Goal: Information Seeking & Learning: Learn about a topic

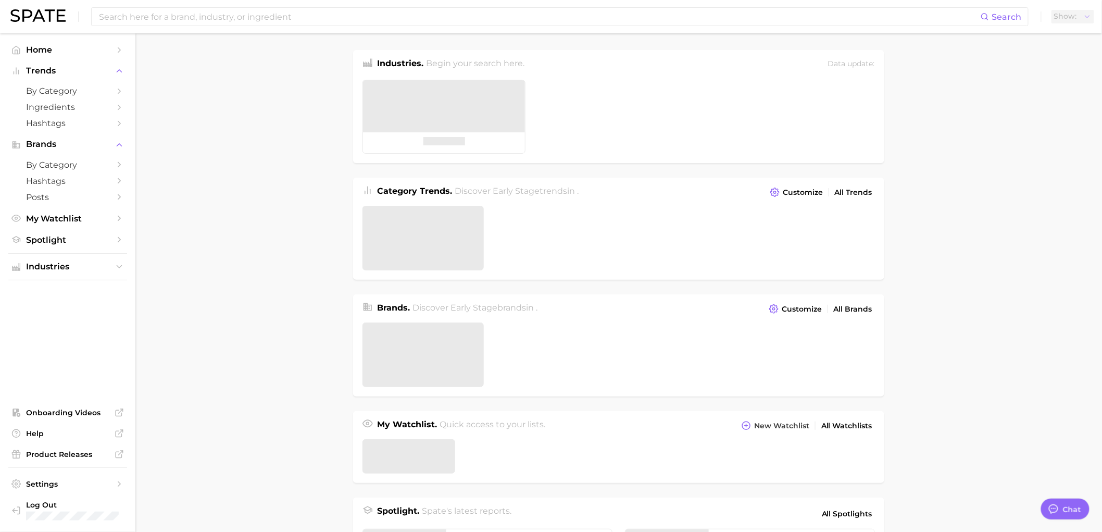
type textarea "x"
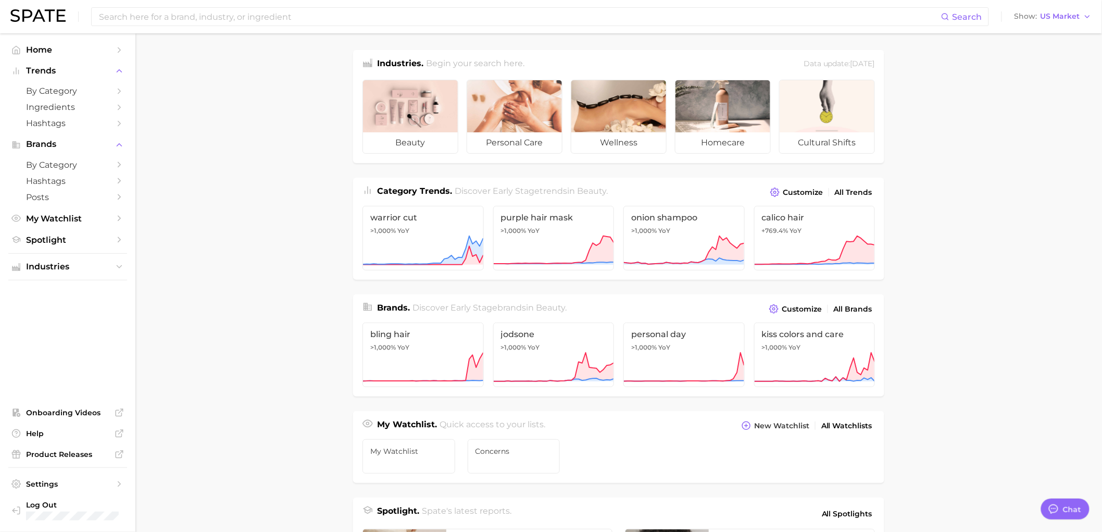
click at [951, 260] on main "Industries. Begin your search here. Data update: [DATE] beauty personal care we…" at bounding box center [618, 439] width 967 height 813
click at [91, 85] on link "by Category" at bounding box center [67, 91] width 119 height 16
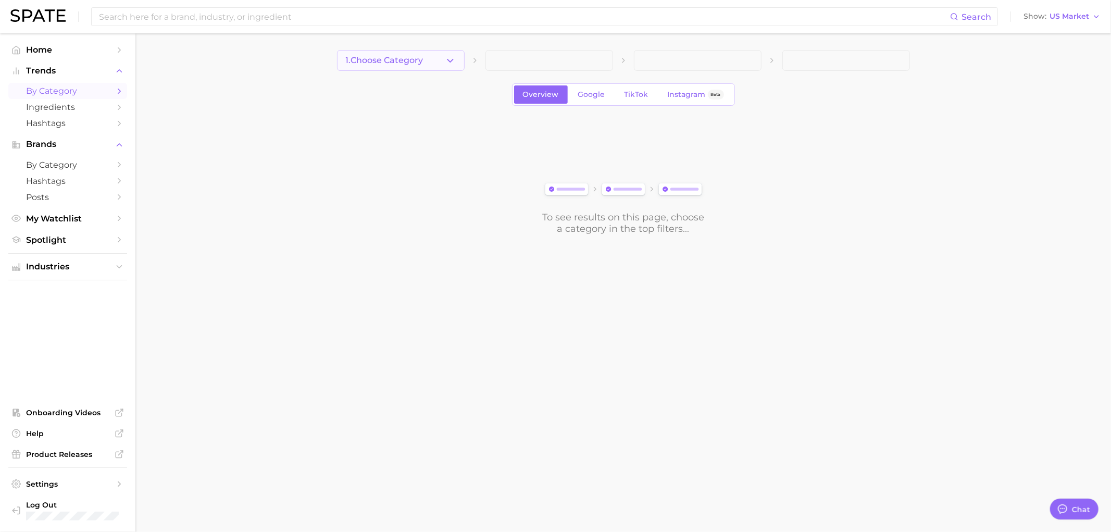
click at [415, 61] on span "1. Choose Category" at bounding box center [385, 60] width 78 height 9
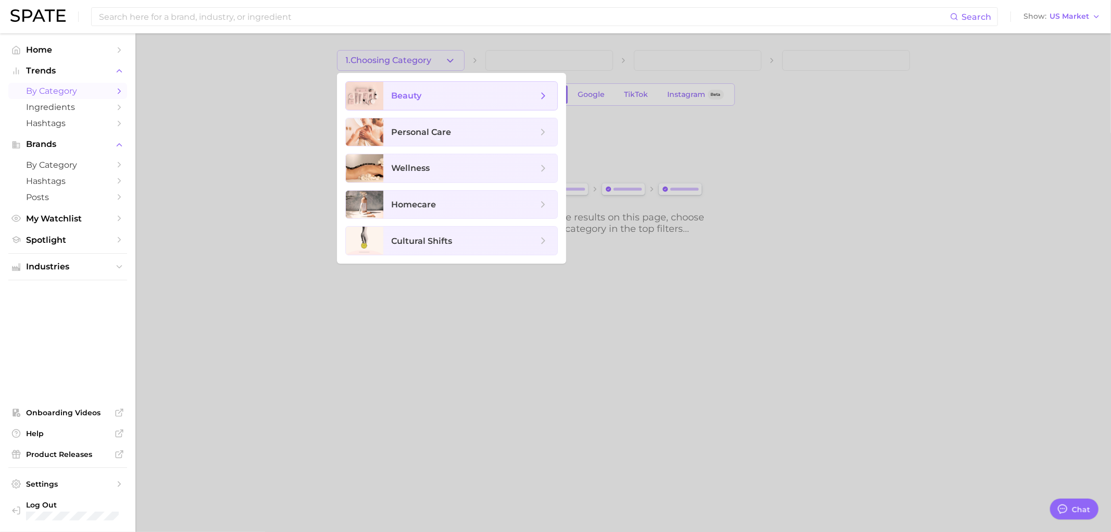
click at [397, 94] on span "beauty" at bounding box center [407, 96] width 30 height 10
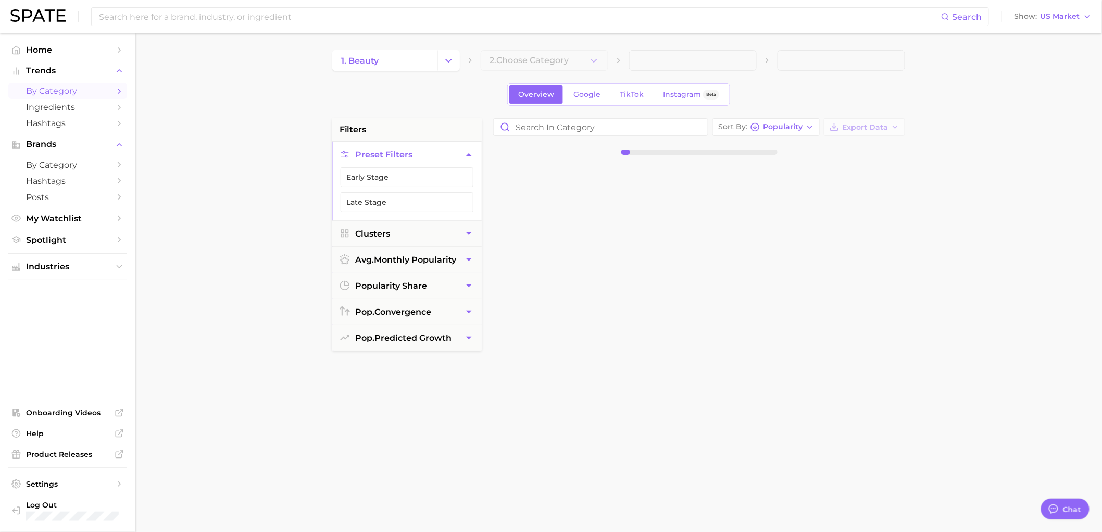
click at [503, 71] on div "1. beauty 2. Choose Category Overview Google TikTok Instagram Beta filters Pres…" at bounding box center [618, 411] width 573 height 722
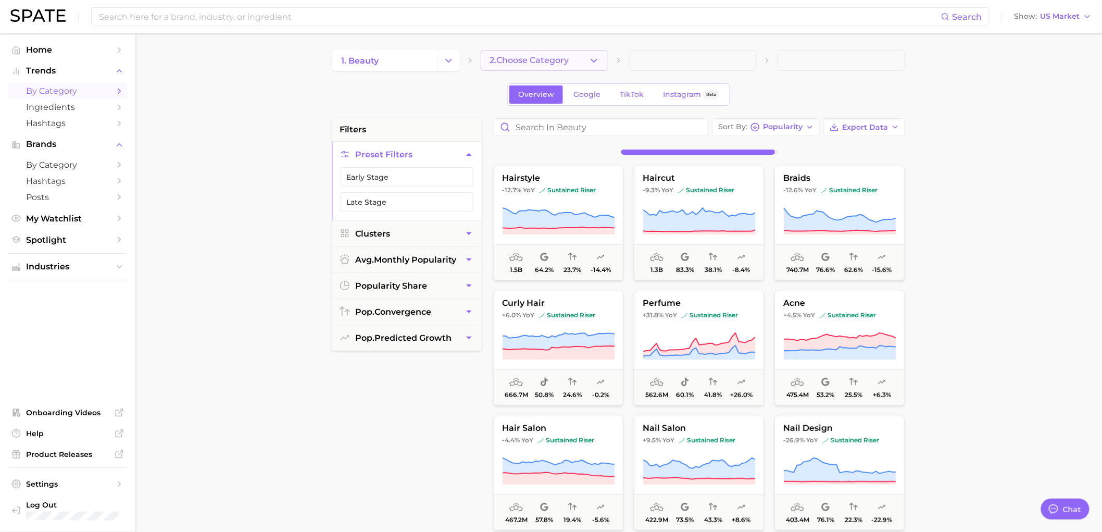
click at [557, 56] on span "2. Choose Category" at bounding box center [529, 60] width 79 height 9
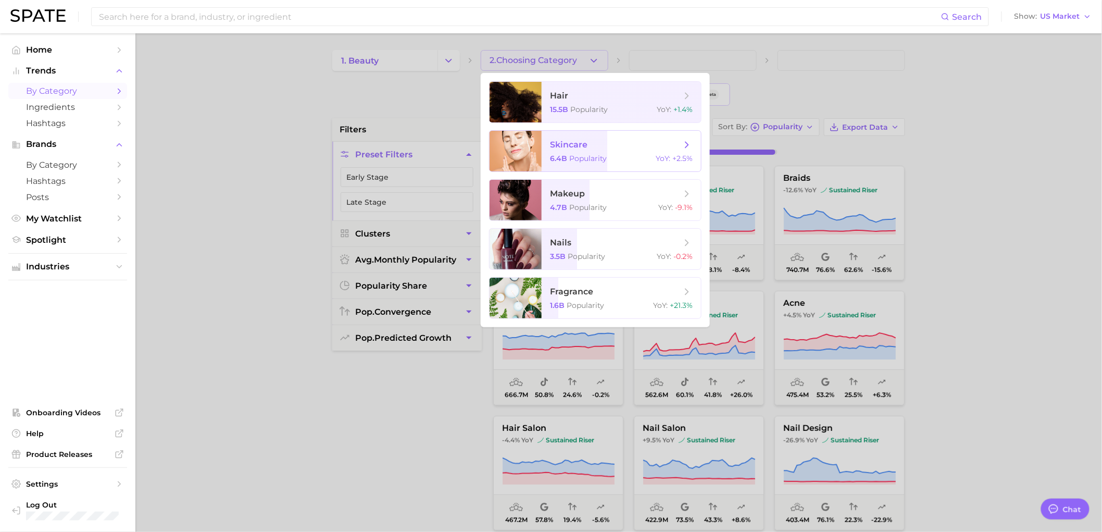
click at [600, 145] on span "skincare" at bounding box center [615, 144] width 131 height 11
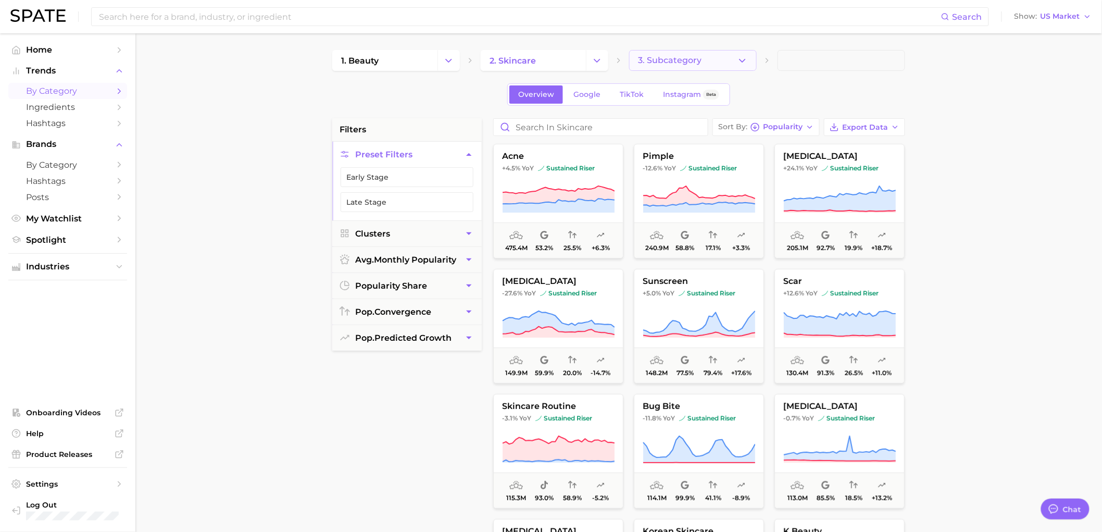
click at [709, 60] on button "3. Subcategory" at bounding box center [693, 60] width 128 height 21
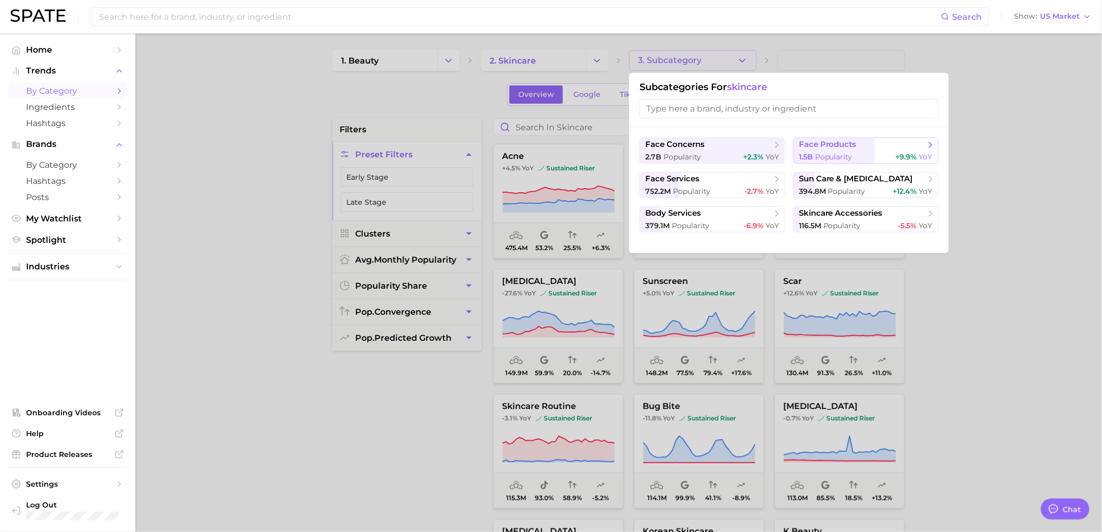
click at [801, 153] on span "1.5b" at bounding box center [806, 156] width 14 height 9
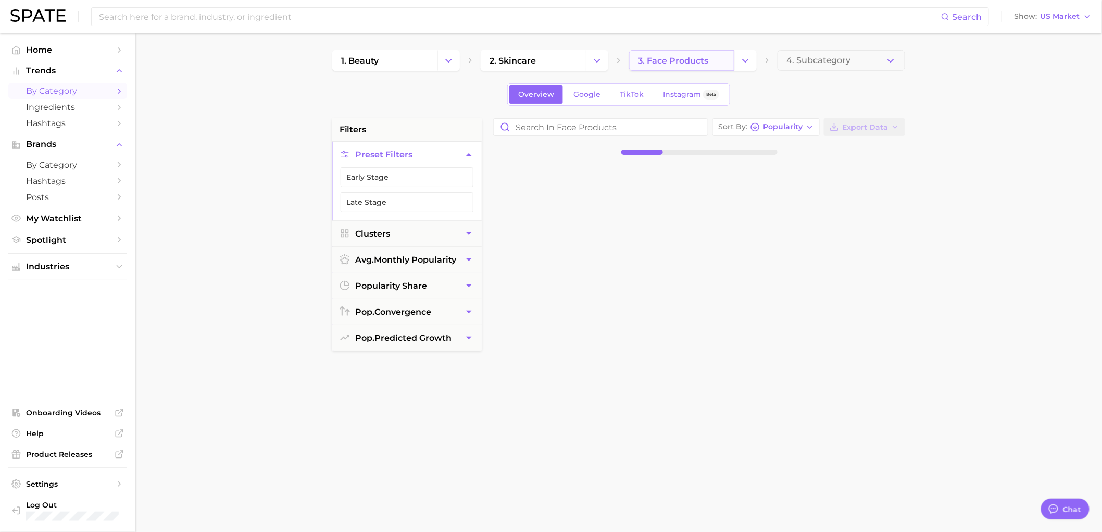
click at [664, 61] on span "3. face products" at bounding box center [673, 61] width 70 height 10
click at [740, 59] on icon "Change Category" at bounding box center [745, 60] width 11 height 11
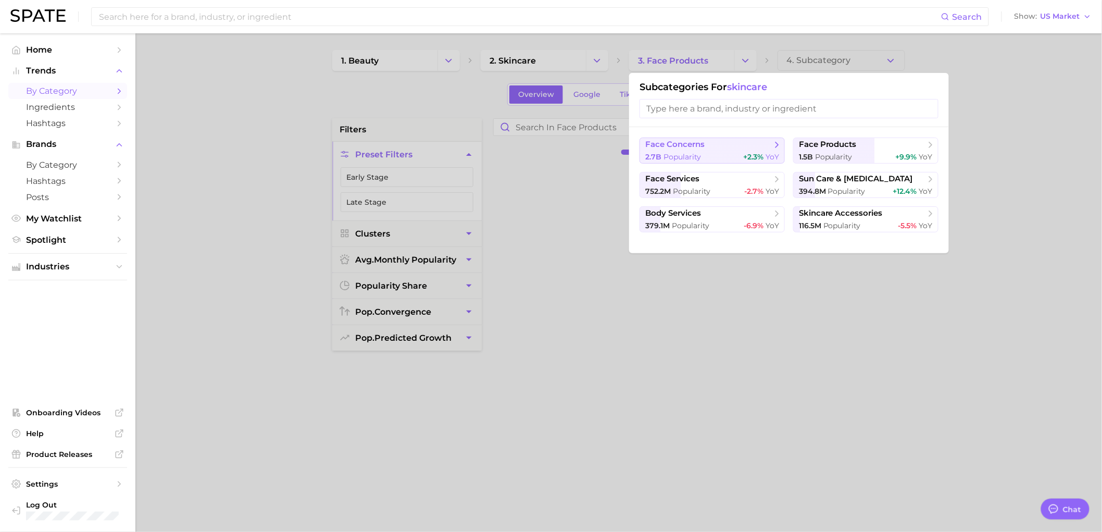
click at [706, 150] on span "face concerns" at bounding box center [709, 145] width 127 height 10
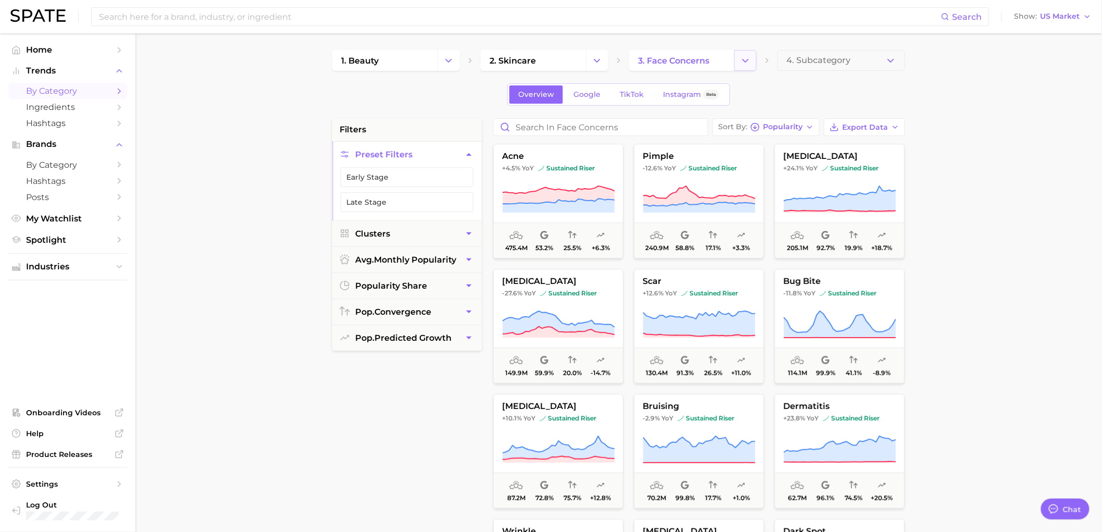
click at [742, 60] on icon "Change Category" at bounding box center [745, 60] width 11 height 11
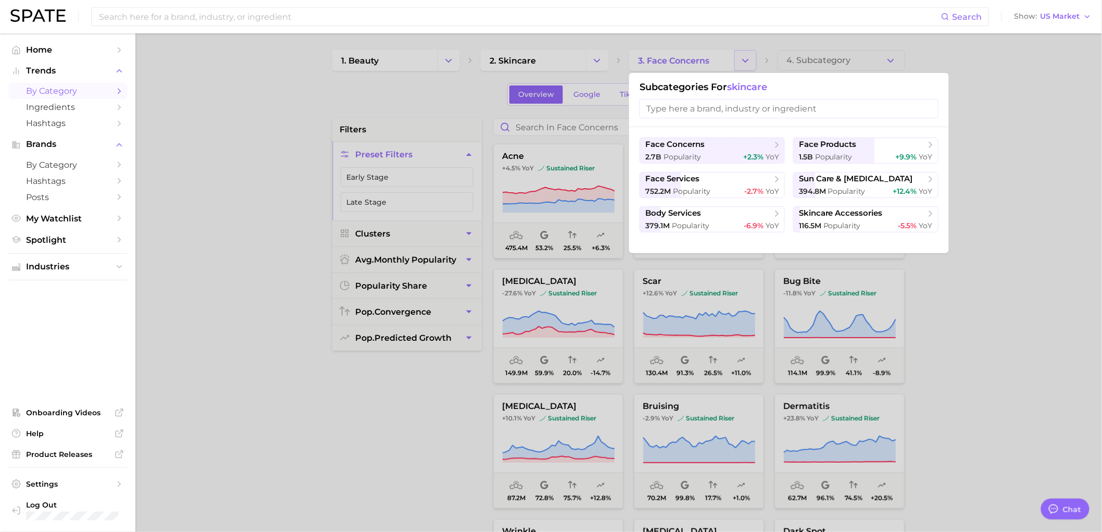
click at [742, 60] on div at bounding box center [551, 266] width 1102 height 532
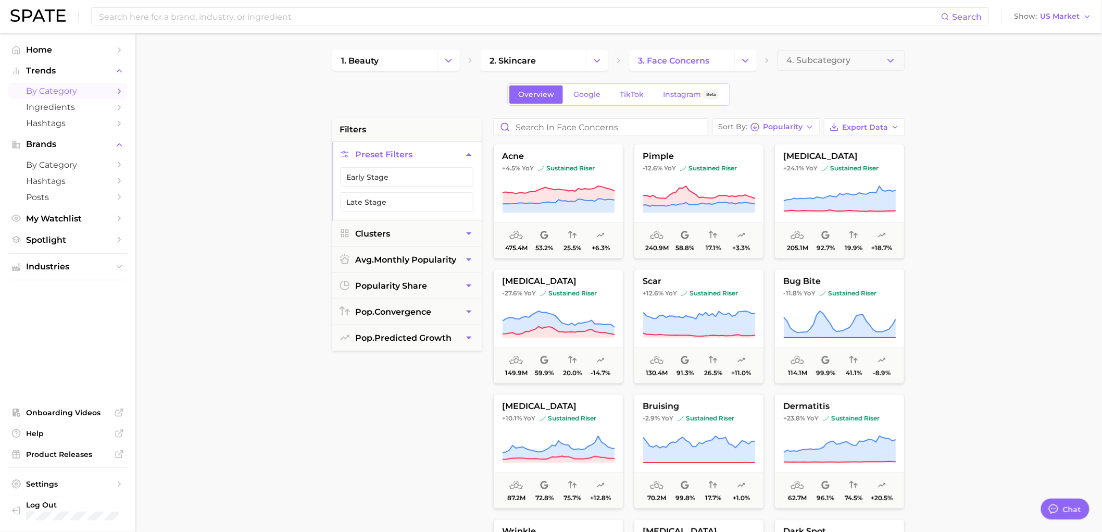
click at [972, 206] on main "1. beauty 2. skincare 3. face concerns 4. Subcategory Overview Google TikTok In…" at bounding box center [618, 428] width 967 height 790
click at [324, 22] on input at bounding box center [519, 17] width 843 height 18
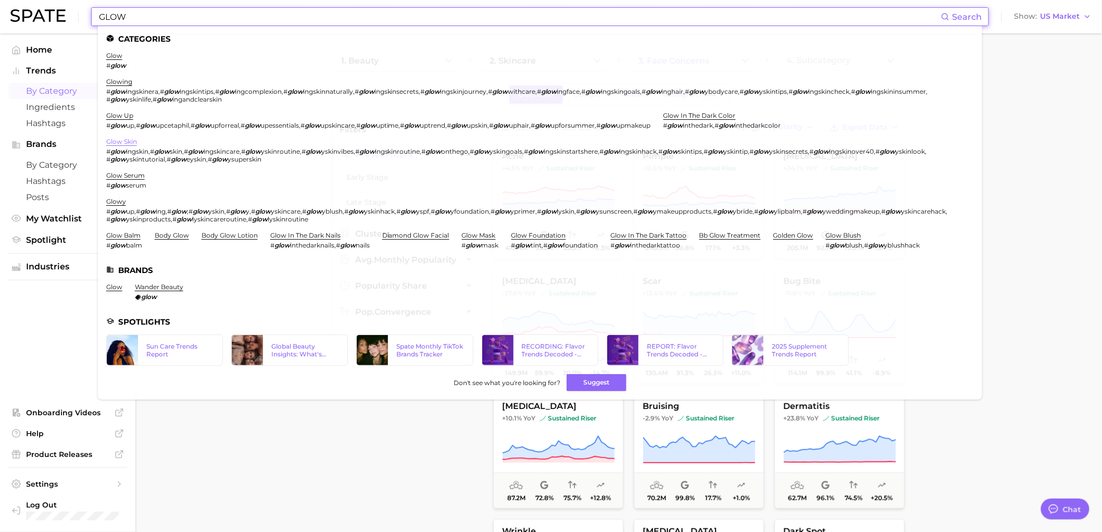
type input "GLOW"
click at [123, 139] on link "glow skin" at bounding box center [121, 142] width 31 height 8
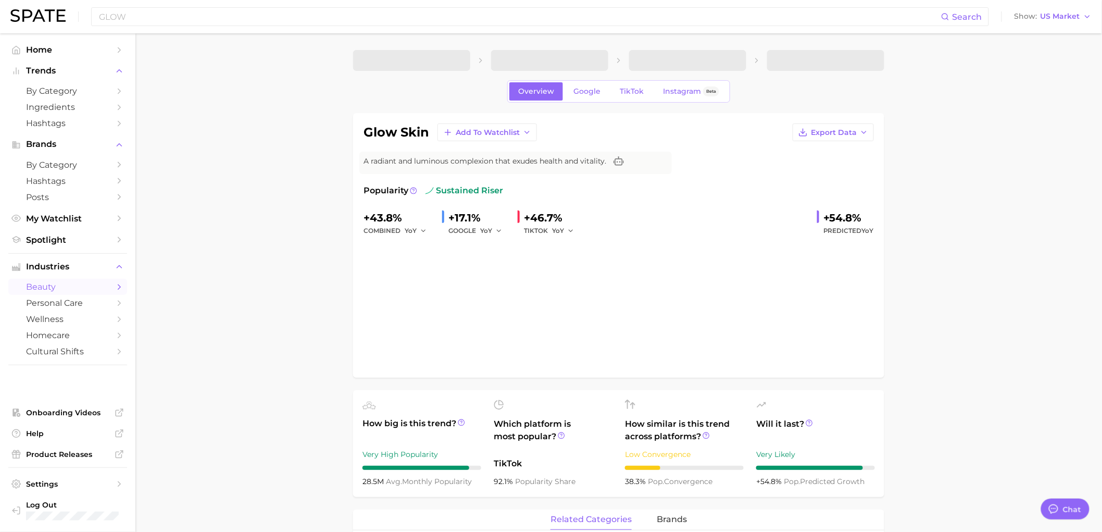
type textarea "x"
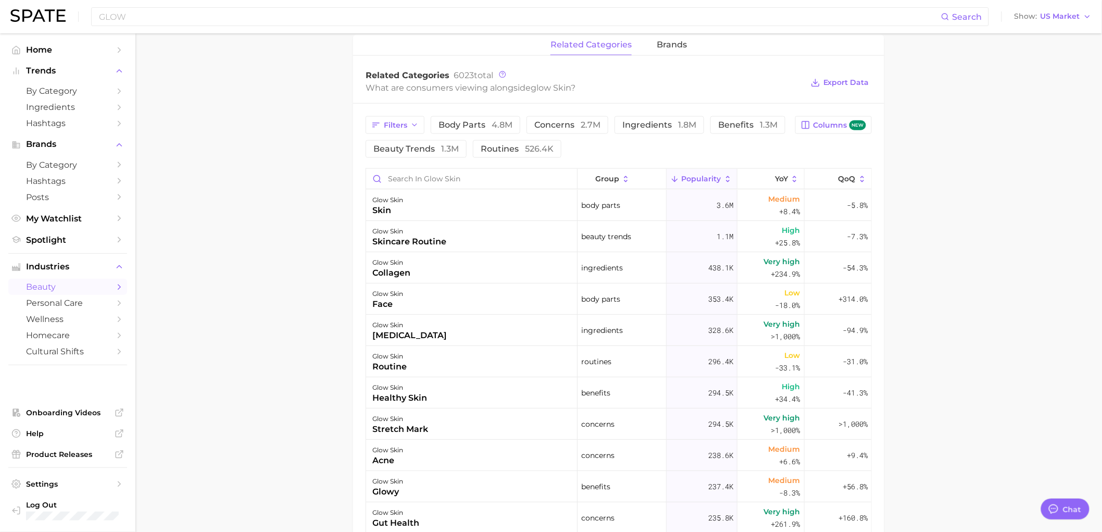
scroll to position [463, 0]
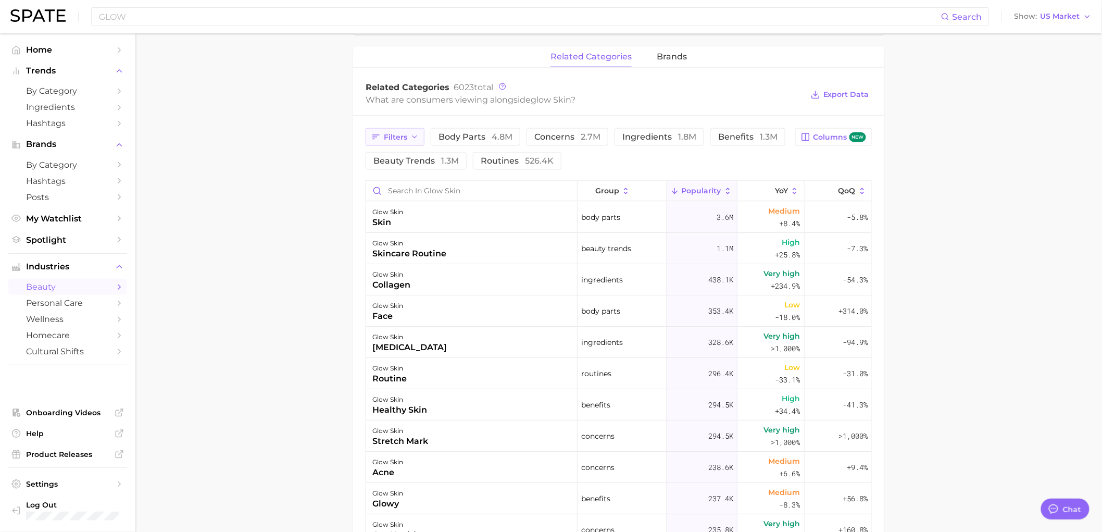
click at [413, 142] on button "Filters" at bounding box center [395, 137] width 59 height 18
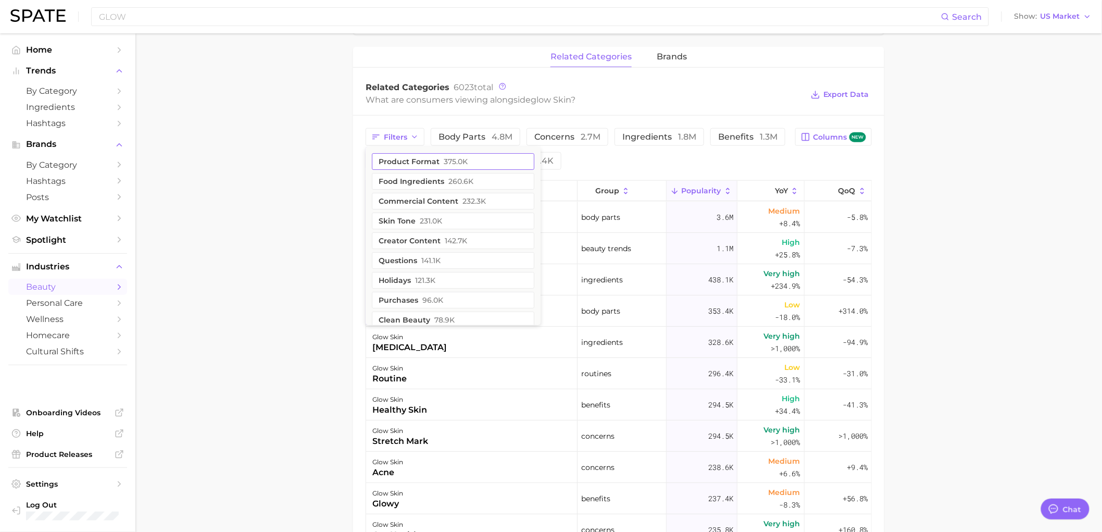
click at [478, 159] on button "product format 375.0k" at bounding box center [453, 161] width 163 height 17
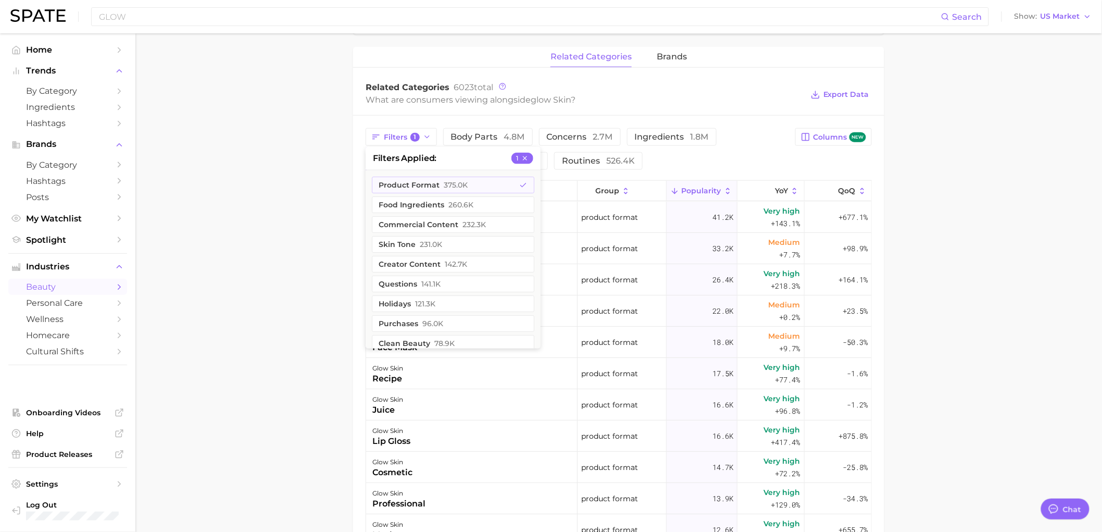
click at [274, 256] on main "1. makeup 2. makeup looks 3. face looks 4. glow skin Overview Google TikTok Ins…" at bounding box center [618, 174] width 967 height 1206
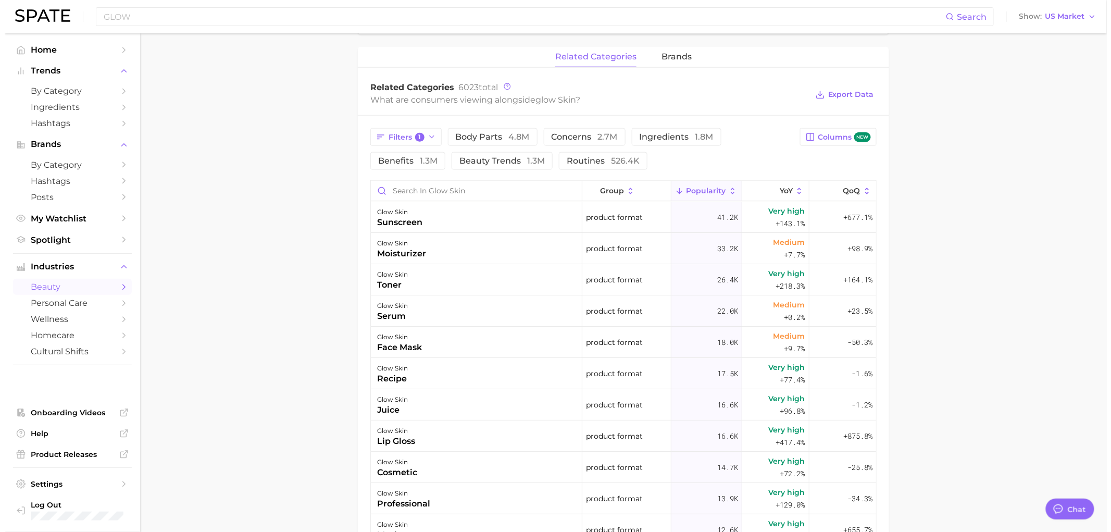
scroll to position [775, 0]
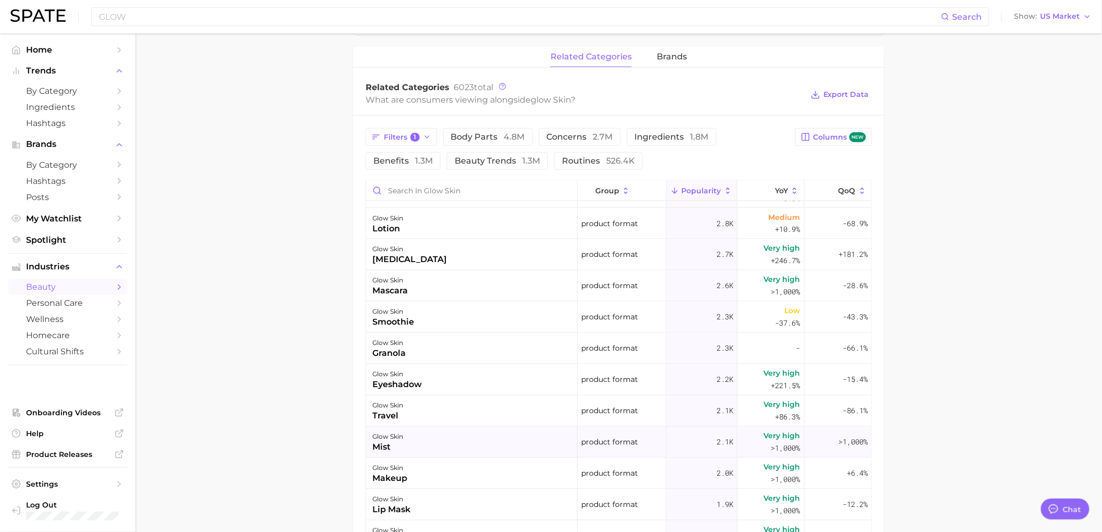
click at [387, 440] on div "glow skin" at bounding box center [388, 437] width 31 height 13
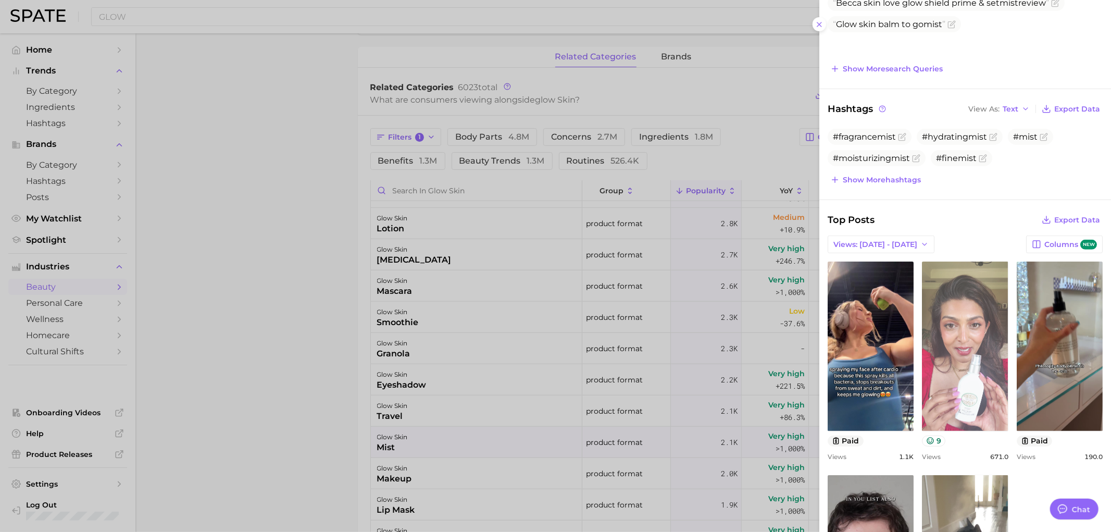
scroll to position [0, 0]
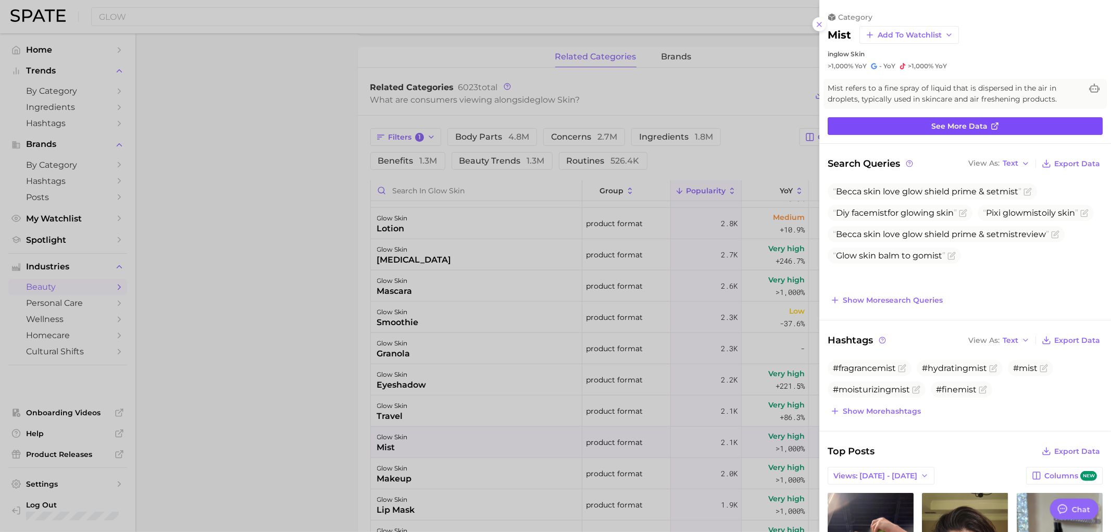
click at [932, 122] on span "See more data" at bounding box center [960, 126] width 56 height 9
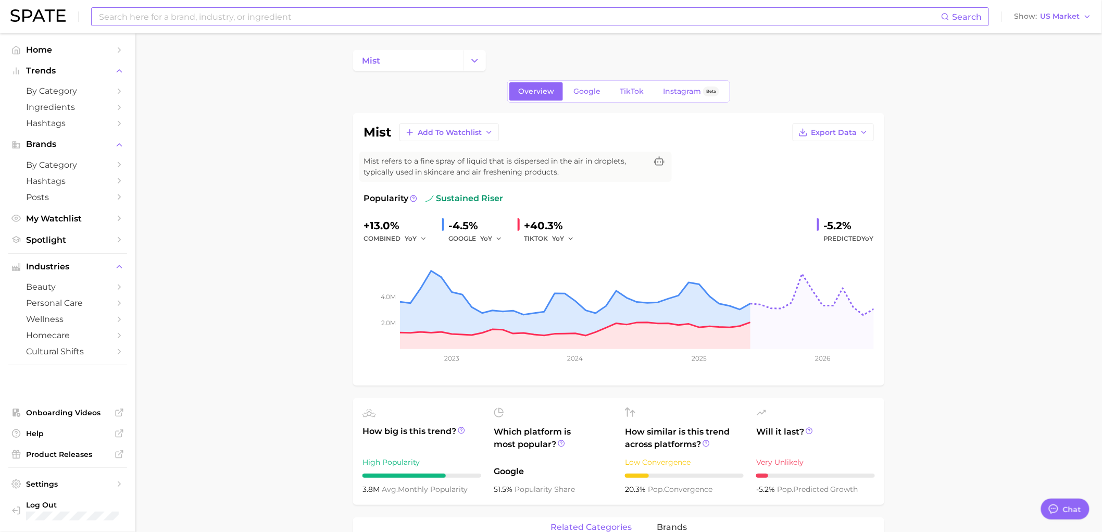
type input "GLOW"
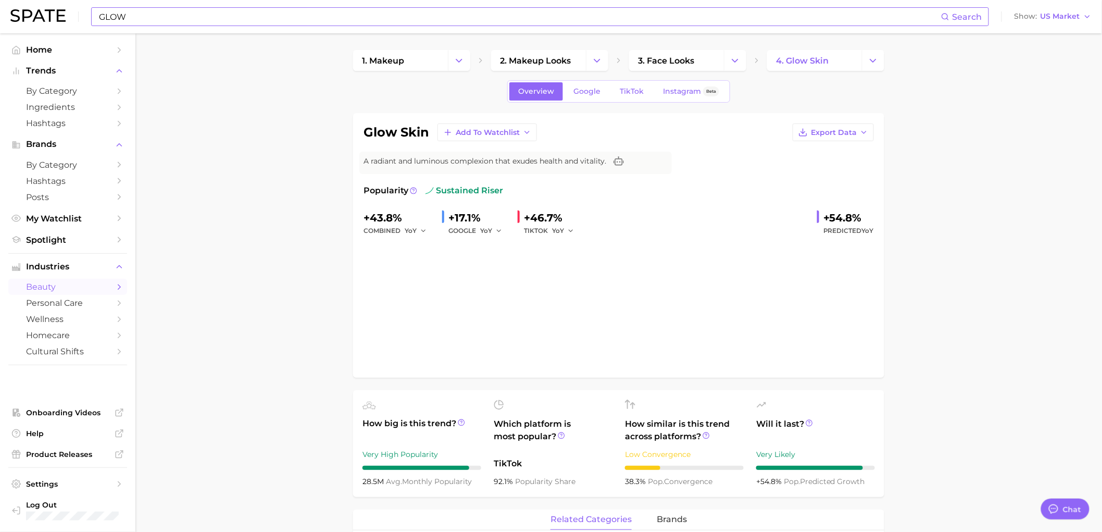
scroll to position [463, 0]
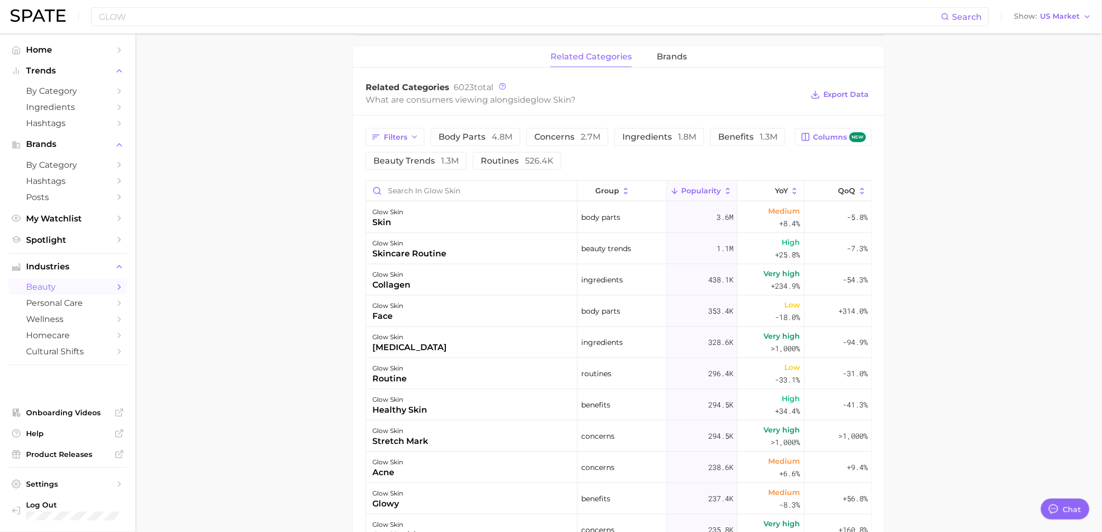
click at [280, 251] on main "1. makeup 2. makeup looks 3. face looks 4. glow skin Overview Google TikTok Ins…" at bounding box center [618, 174] width 967 height 1206
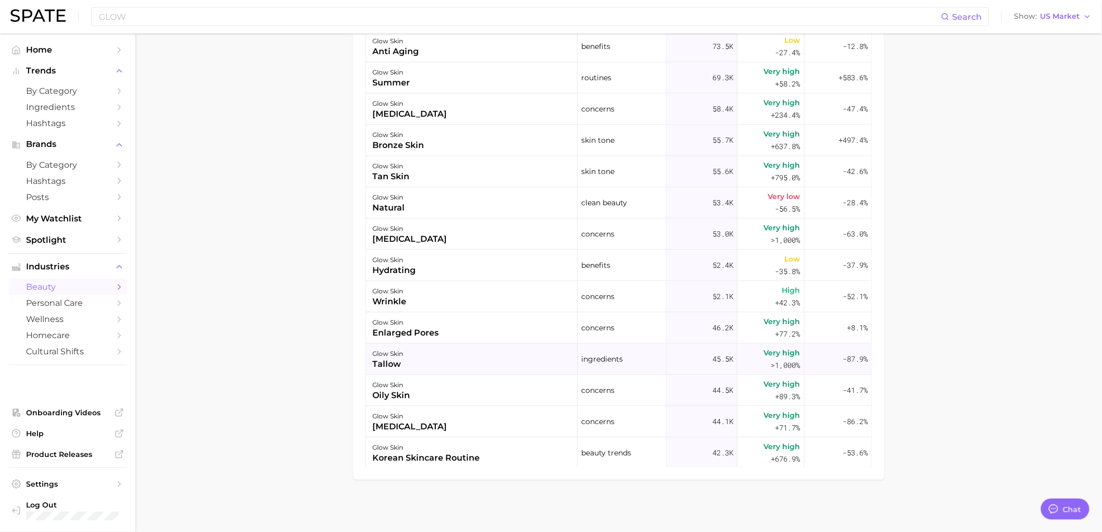
scroll to position [926, 0]
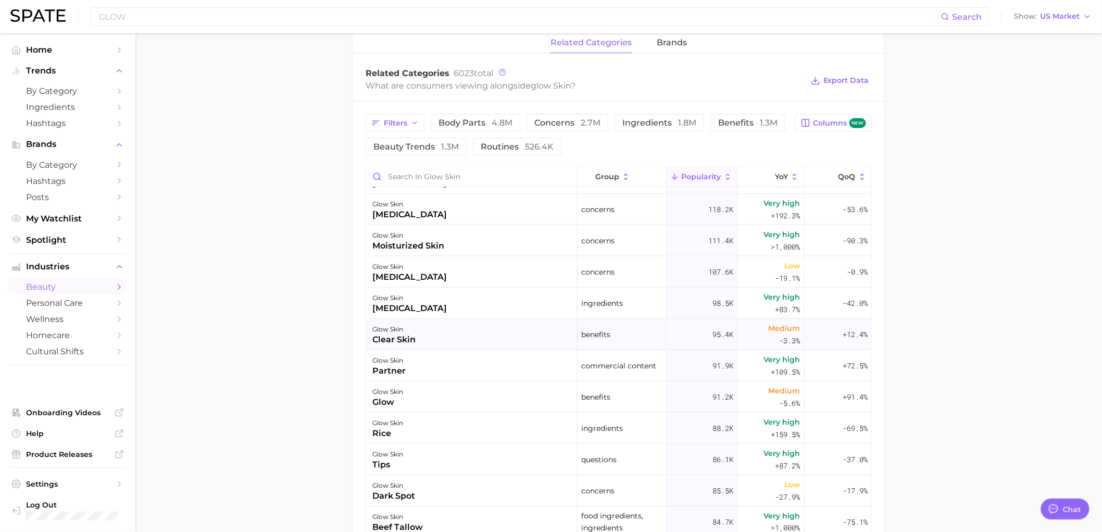
scroll to position [694, 0]
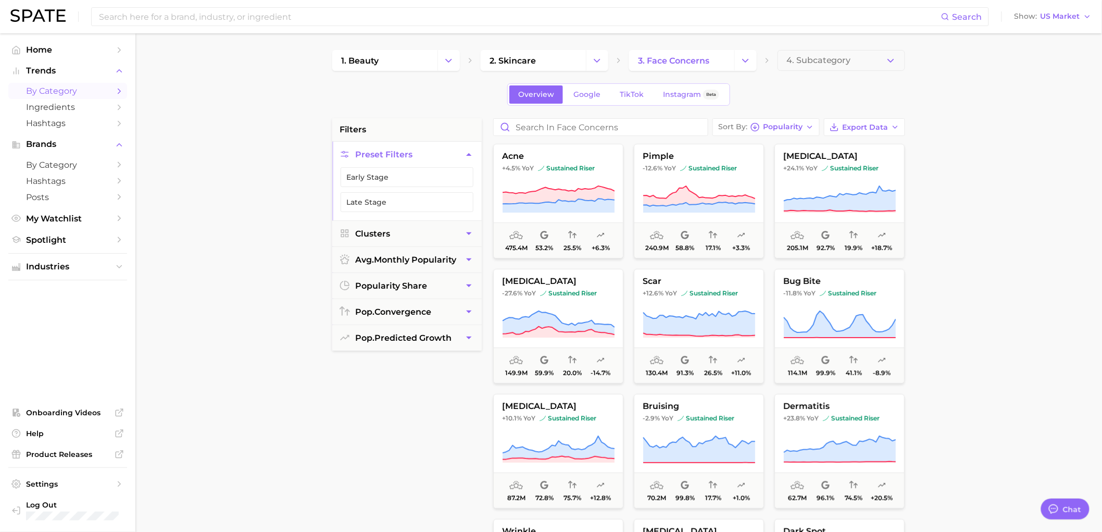
click at [282, 26] on div "Search Show US Market" at bounding box center [551, 16] width 1082 height 33
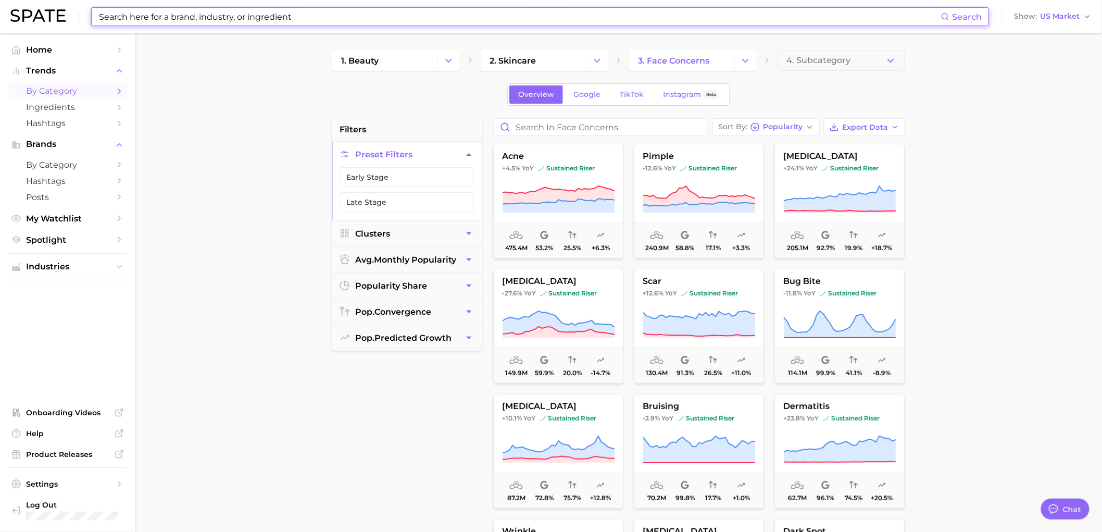
click at [282, 19] on input at bounding box center [519, 17] width 843 height 18
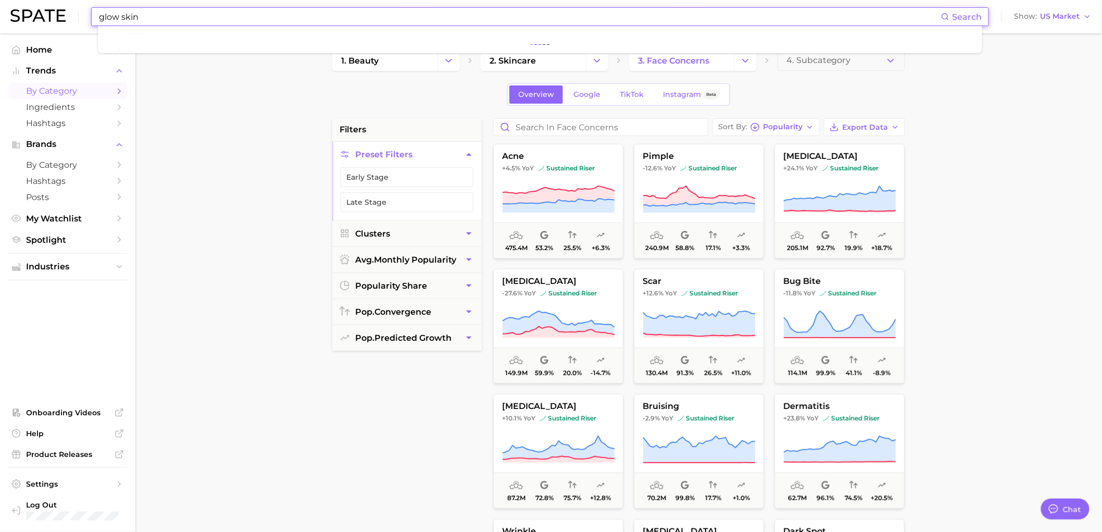
type input "glow skin"
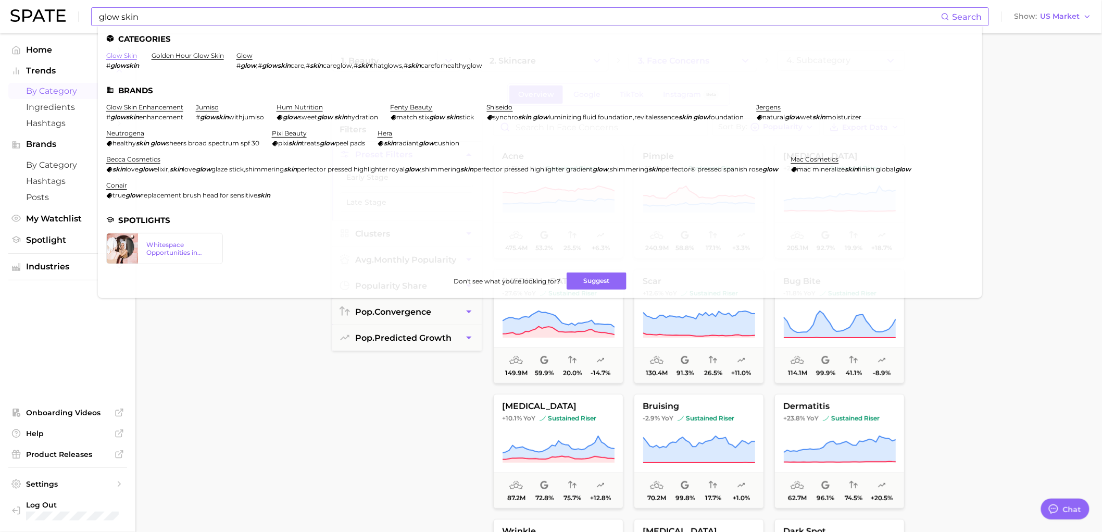
click at [122, 55] on link "glow skin" at bounding box center [121, 56] width 31 height 8
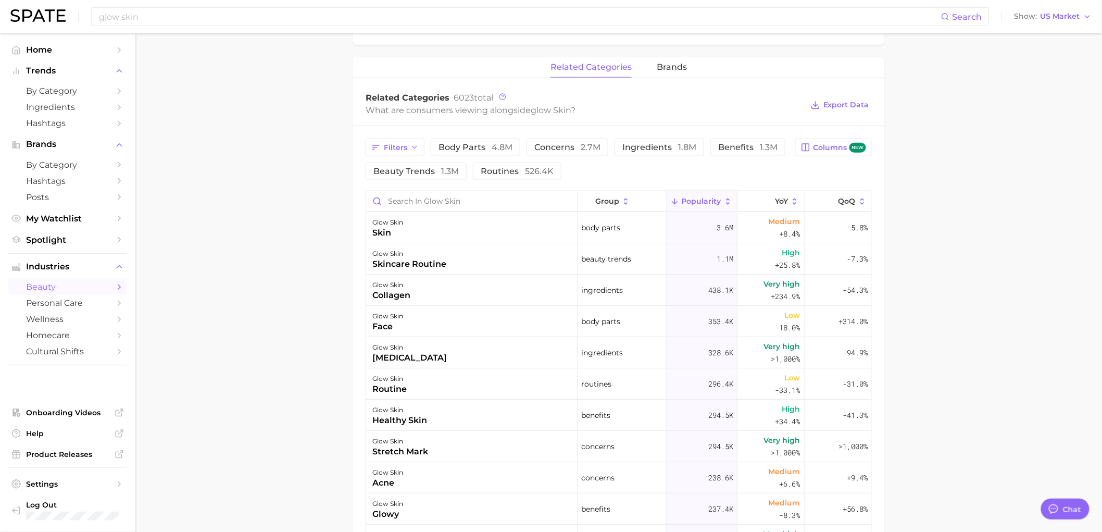
scroll to position [463, 0]
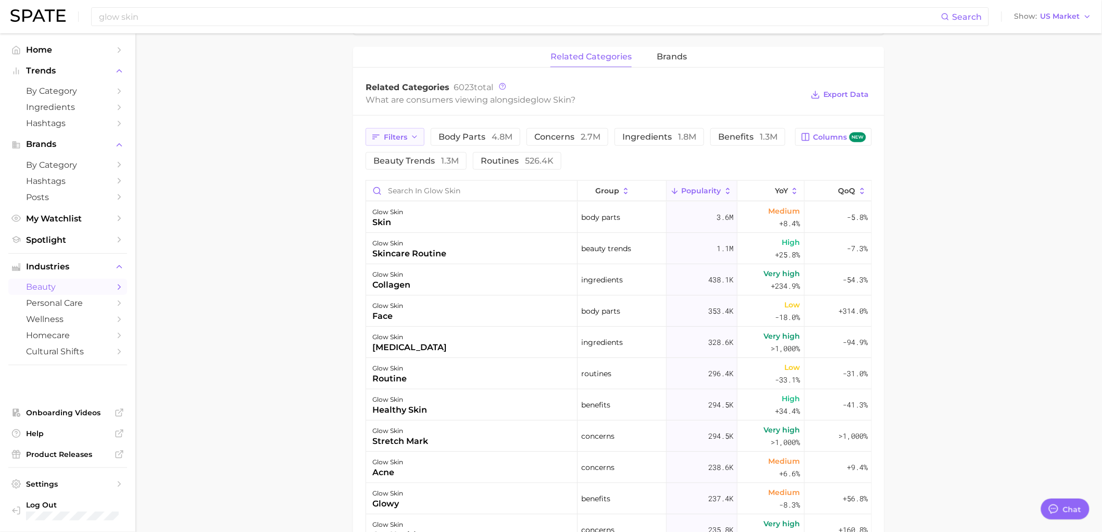
click at [411, 136] on icon "button" at bounding box center [415, 137] width 8 height 8
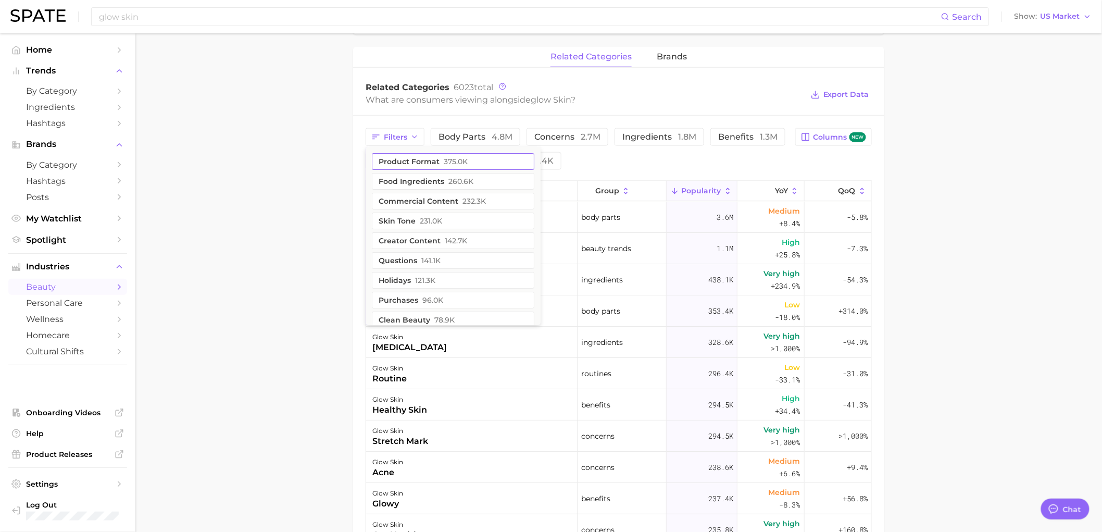
click at [423, 165] on button "product format 375.0k" at bounding box center [453, 161] width 163 height 17
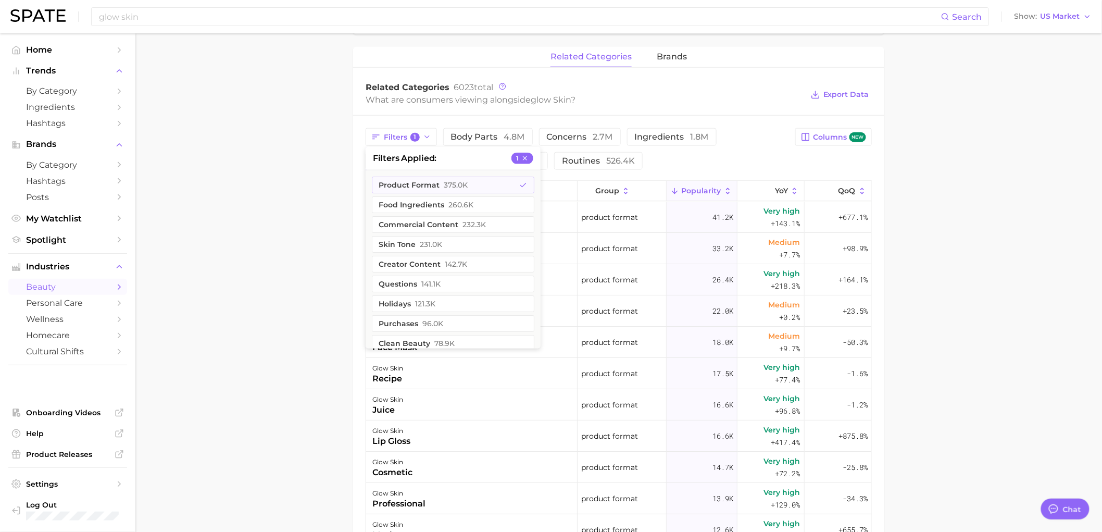
click at [992, 209] on main "1. makeup 2. makeup looks 3. face looks 4. glow skin Overview Google TikTok Ins…" at bounding box center [618, 174] width 967 height 1206
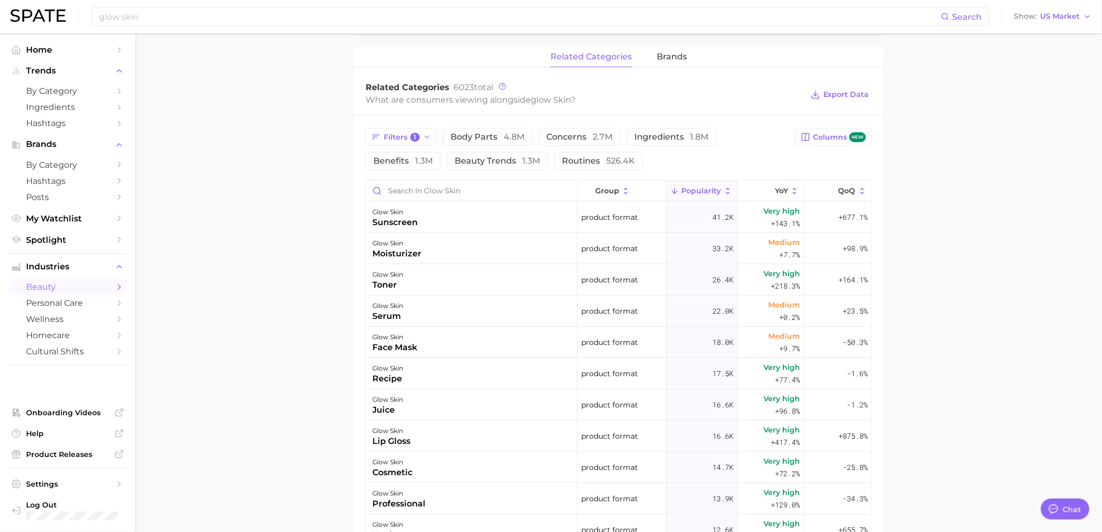
scroll to position [775, 0]
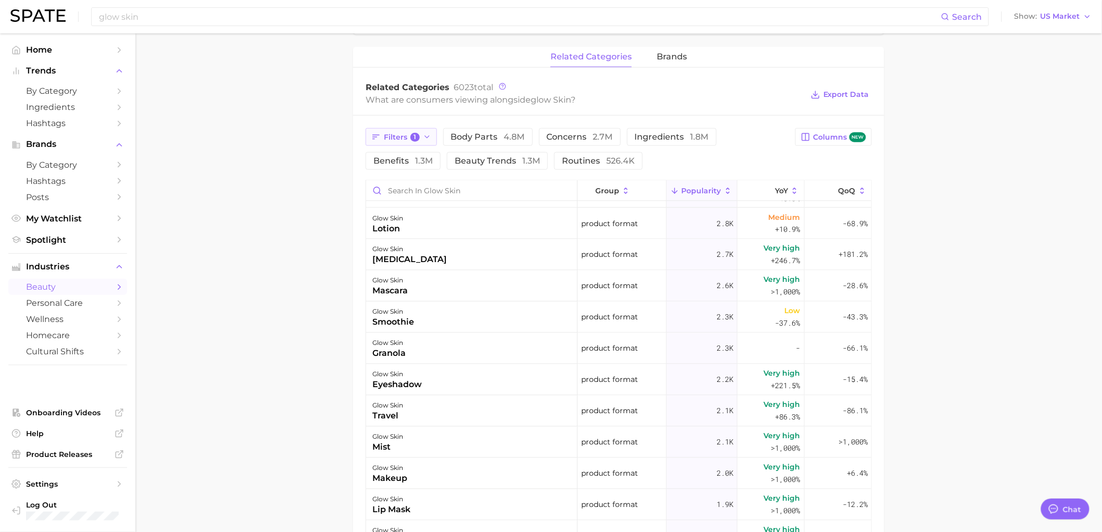
click at [408, 136] on span "Filters 1" at bounding box center [402, 137] width 36 height 9
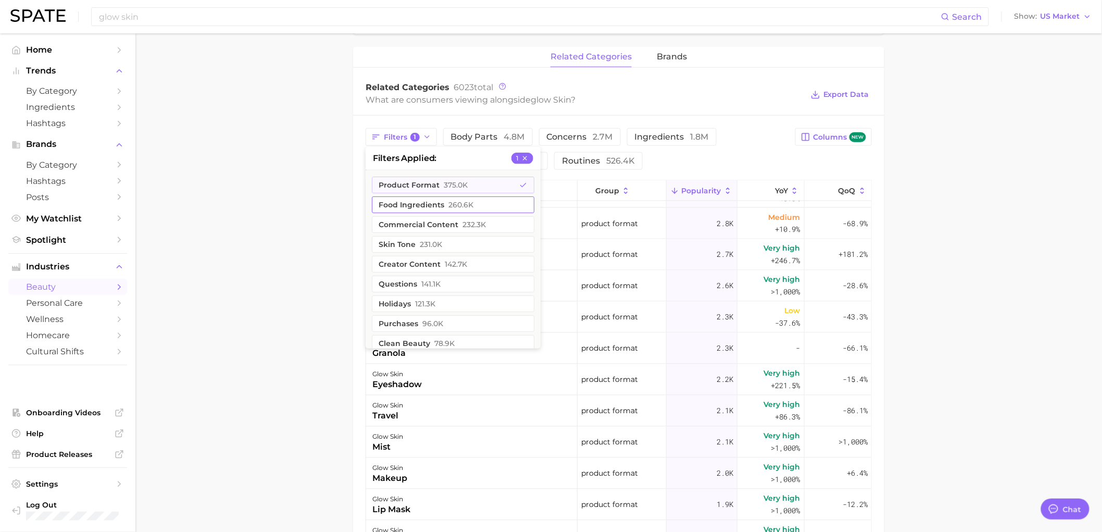
click at [470, 188] on button "product format 375.0k" at bounding box center [453, 185] width 163 height 17
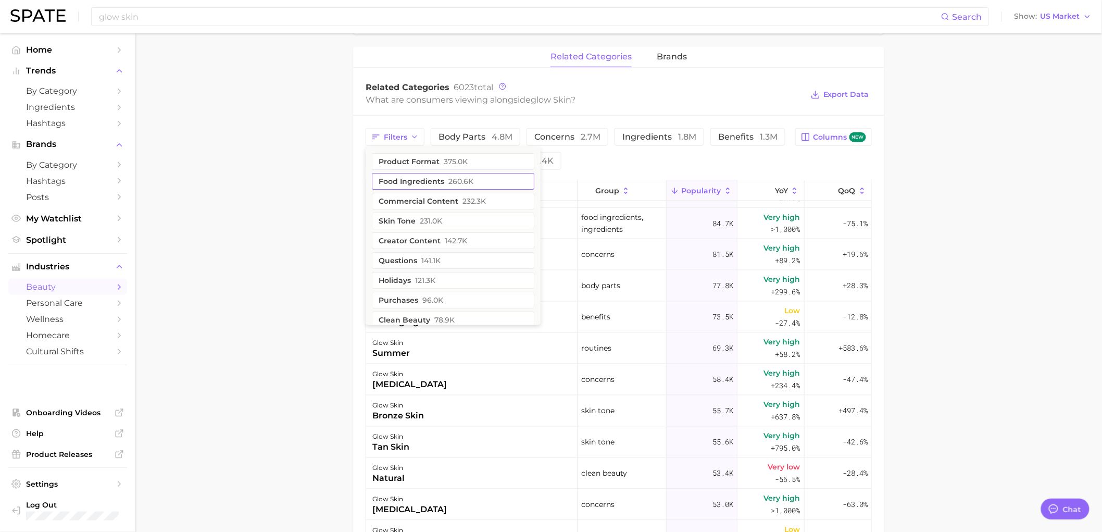
scroll to position [0, 0]
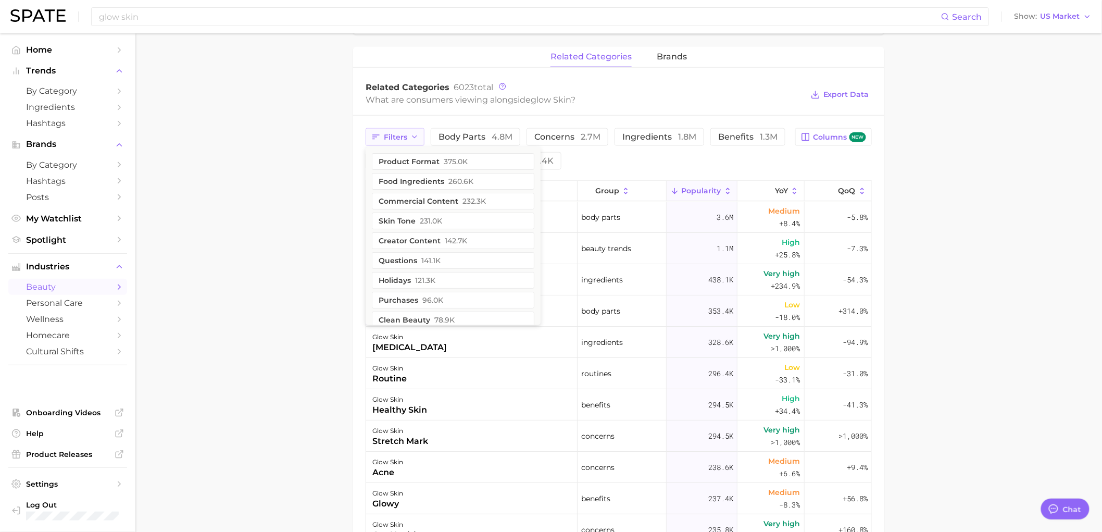
click at [412, 136] on icon "button" at bounding box center [415, 137] width 8 height 8
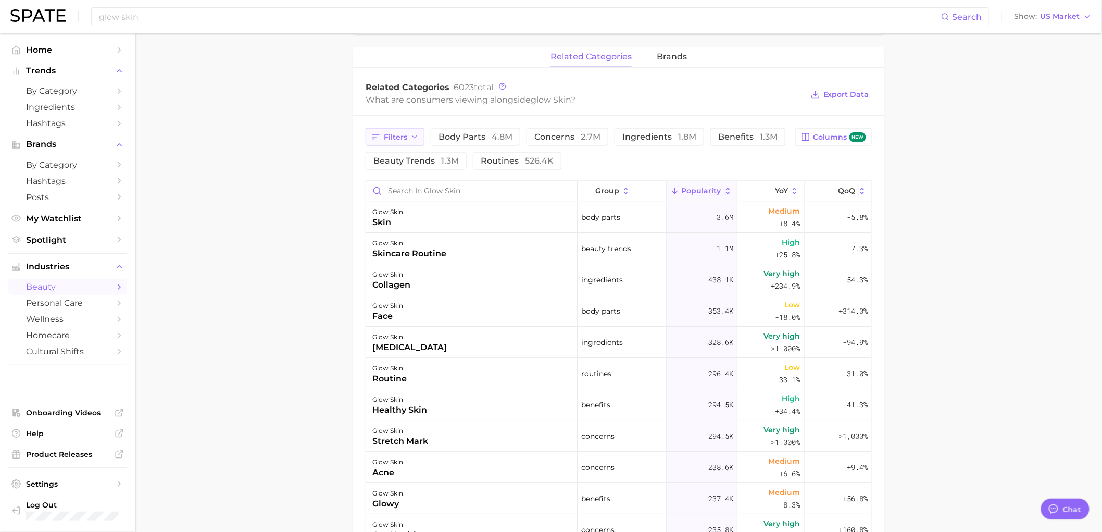
click at [412, 136] on icon "button" at bounding box center [415, 137] width 8 height 8
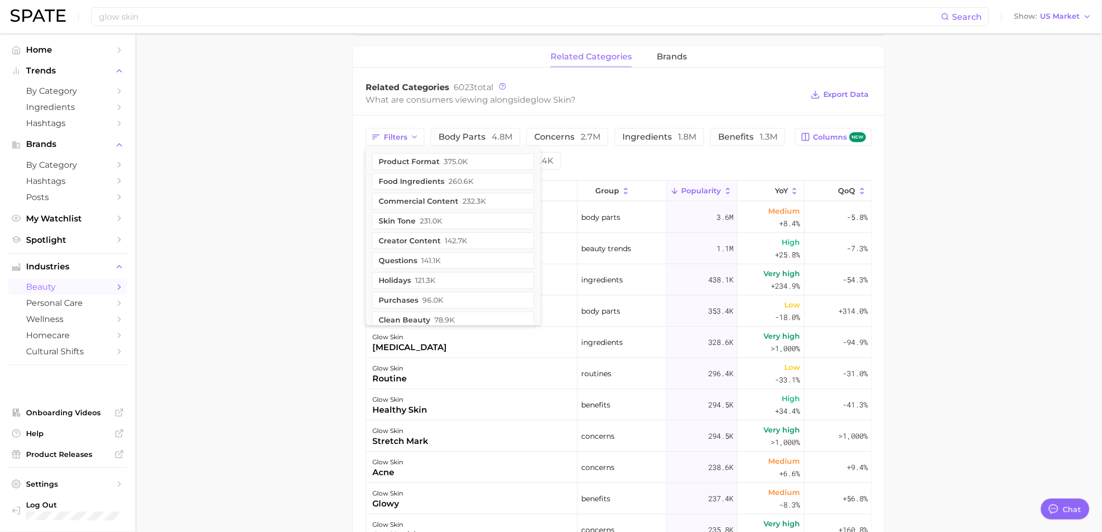
click at [587, 159] on div "Filters product format 375.0k food ingredients 260.6k commercial content 232.3k…" at bounding box center [578, 149] width 424 height 42
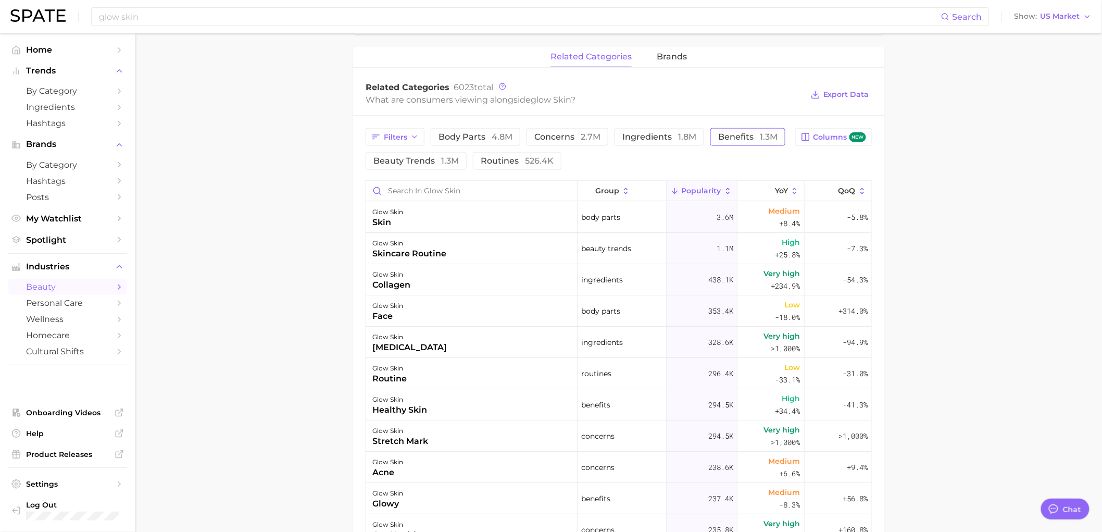
click at [754, 139] on span "benefits 1.3m" at bounding box center [747, 137] width 59 height 8
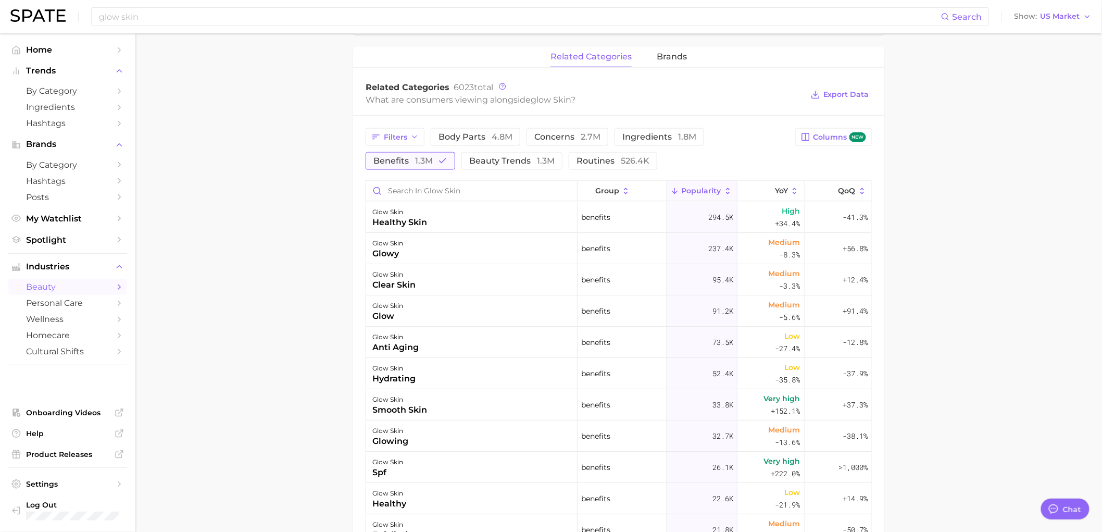
click at [419, 158] on span "1.3m" at bounding box center [424, 161] width 18 height 10
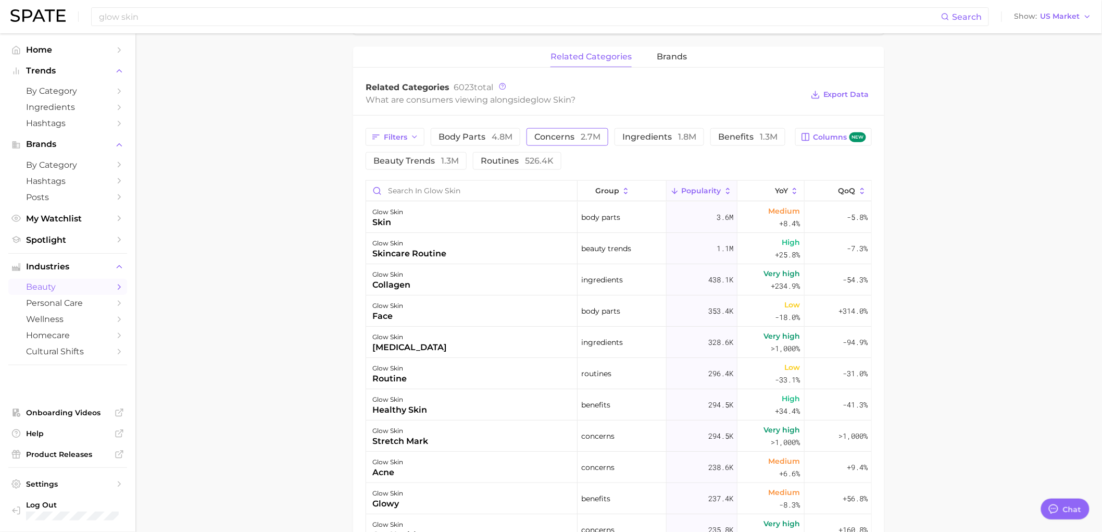
click at [568, 134] on span "concerns 2.7m" at bounding box center [568, 137] width 66 height 8
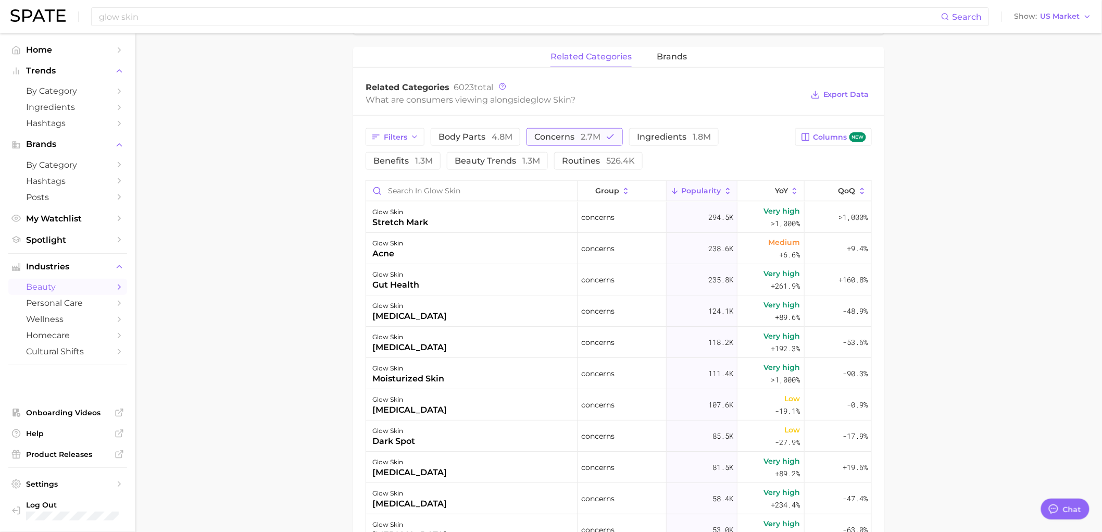
click at [568, 134] on span "concerns 2.7m" at bounding box center [568, 137] width 66 height 8
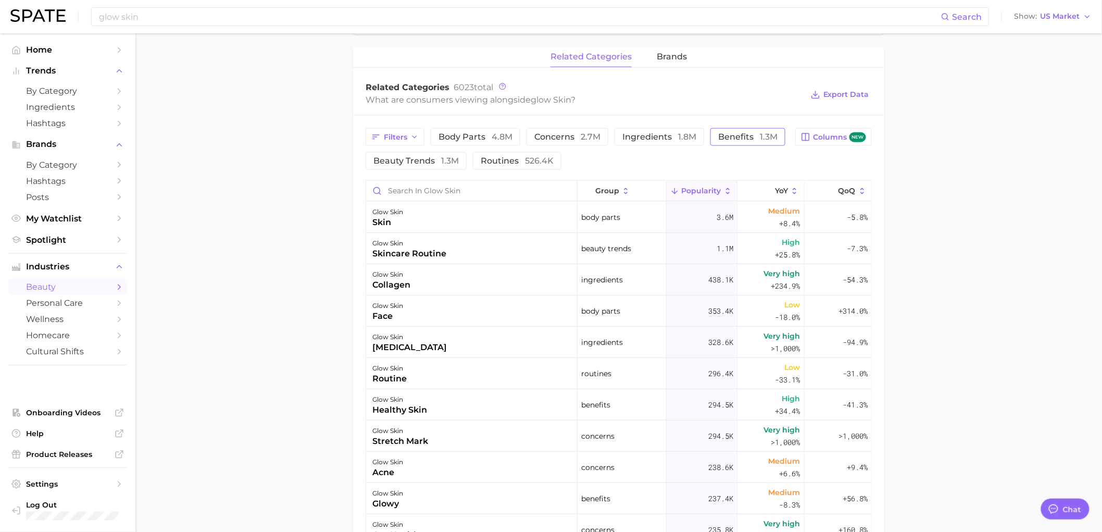
click at [748, 136] on span "benefits 1.3m" at bounding box center [747, 137] width 59 height 8
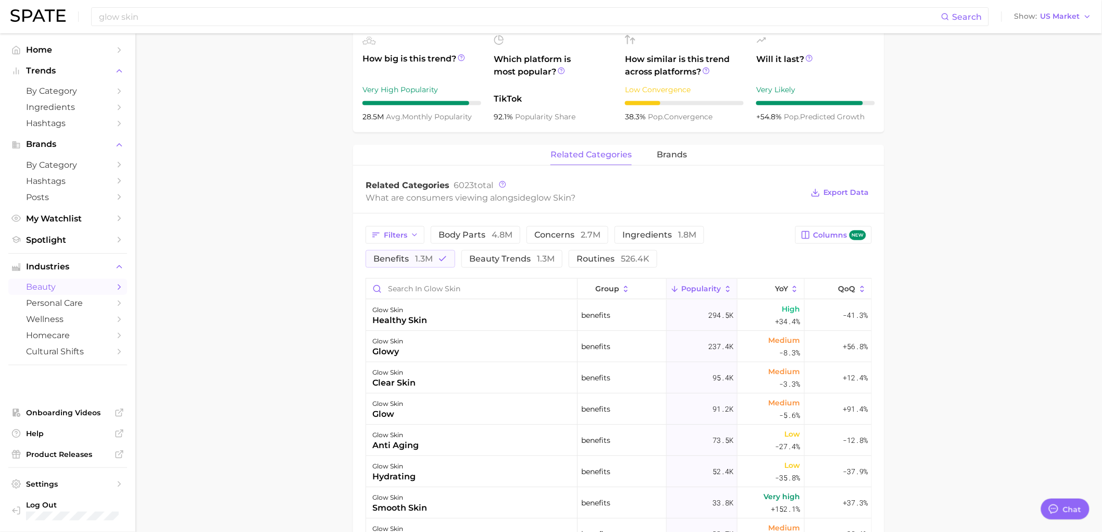
scroll to position [463, 0]
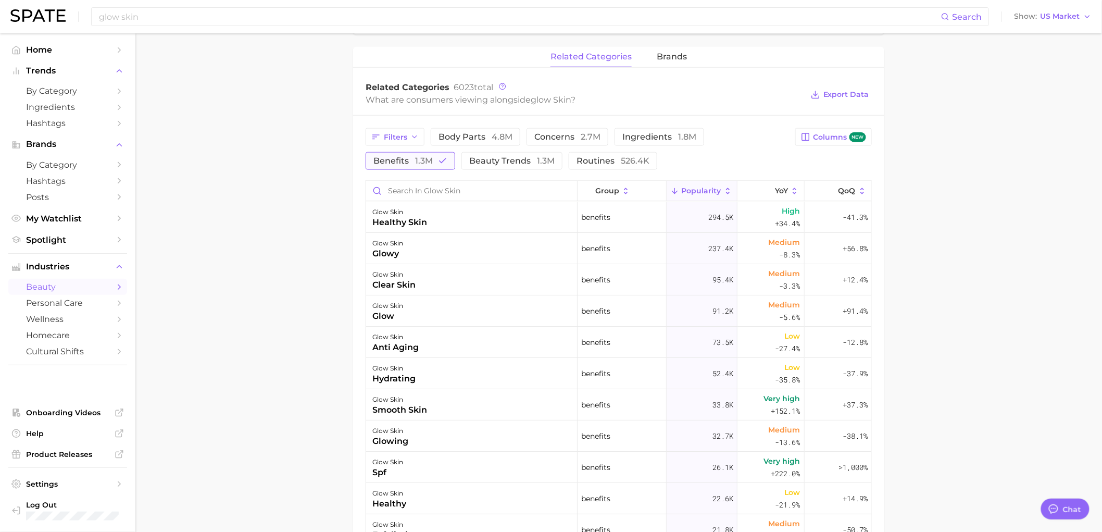
click at [422, 160] on span "1.3m" at bounding box center [424, 161] width 18 height 10
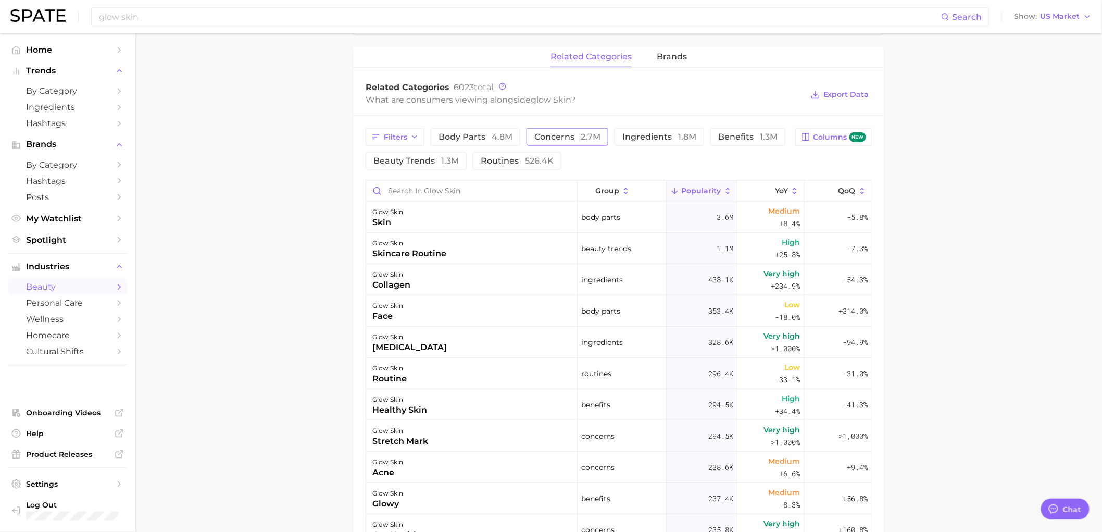
click at [582, 138] on span "2.7m" at bounding box center [591, 137] width 20 height 10
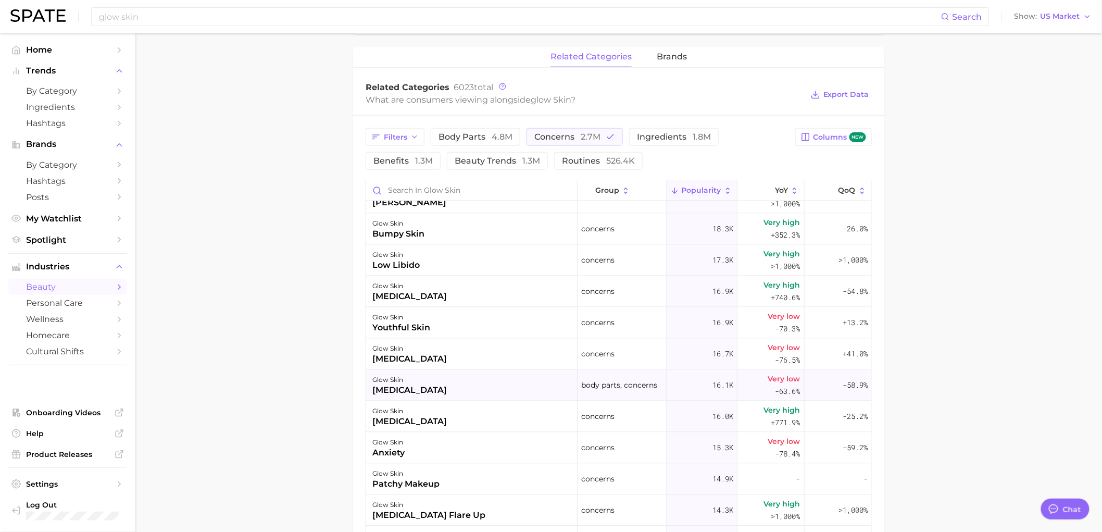
scroll to position [1158, 0]
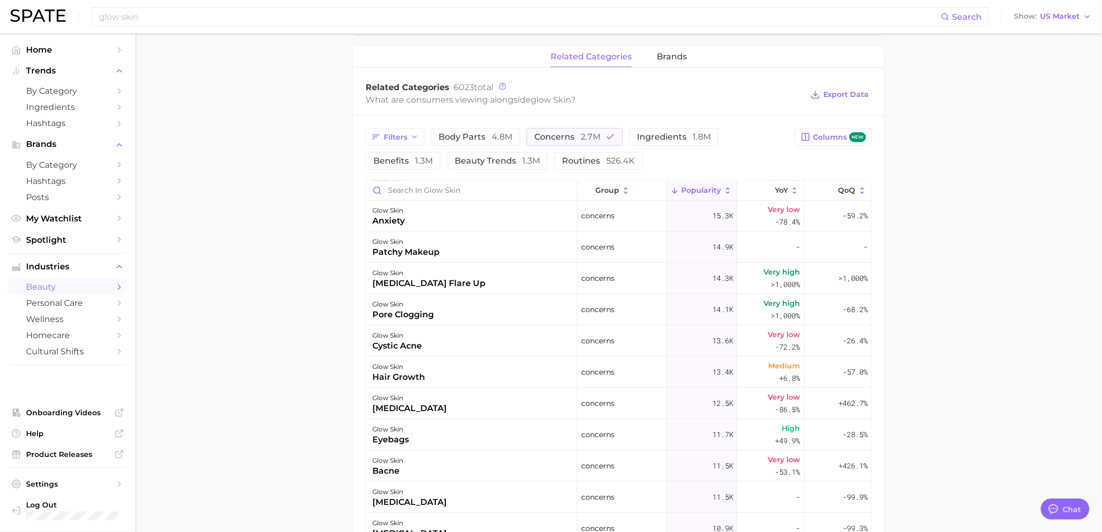
click at [325, 374] on main "1. makeup 2. makeup looks 3. face looks 4. glow skin Overview Google TikTok Ins…" at bounding box center [618, 174] width 967 height 1206
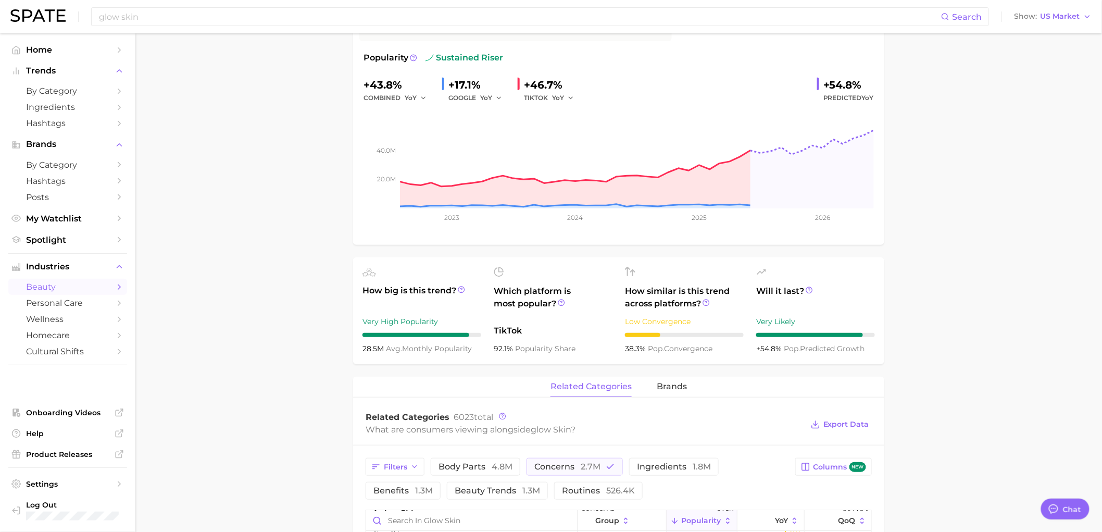
scroll to position [0, 0]
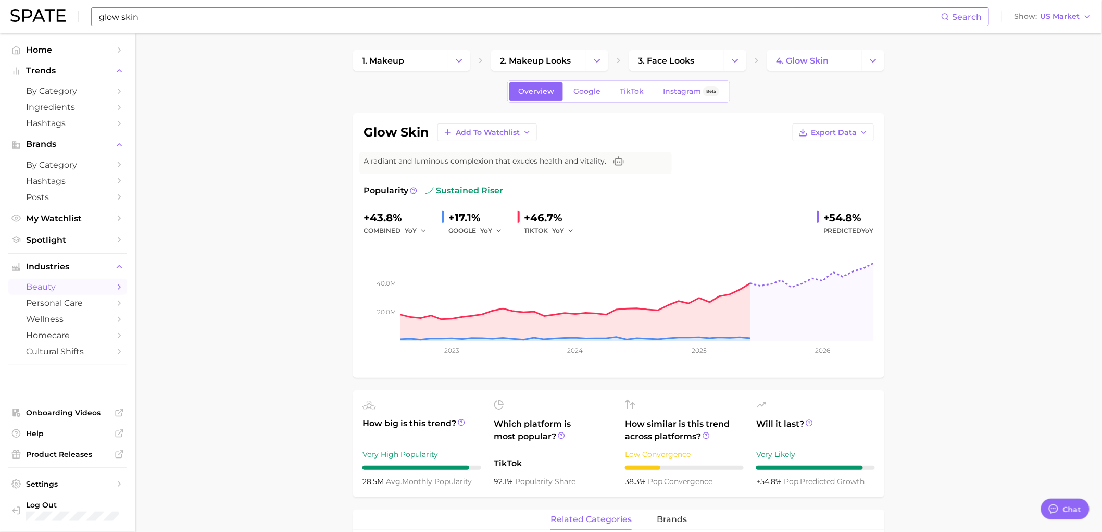
click at [454, 24] on input "glow skin" at bounding box center [519, 17] width 843 height 18
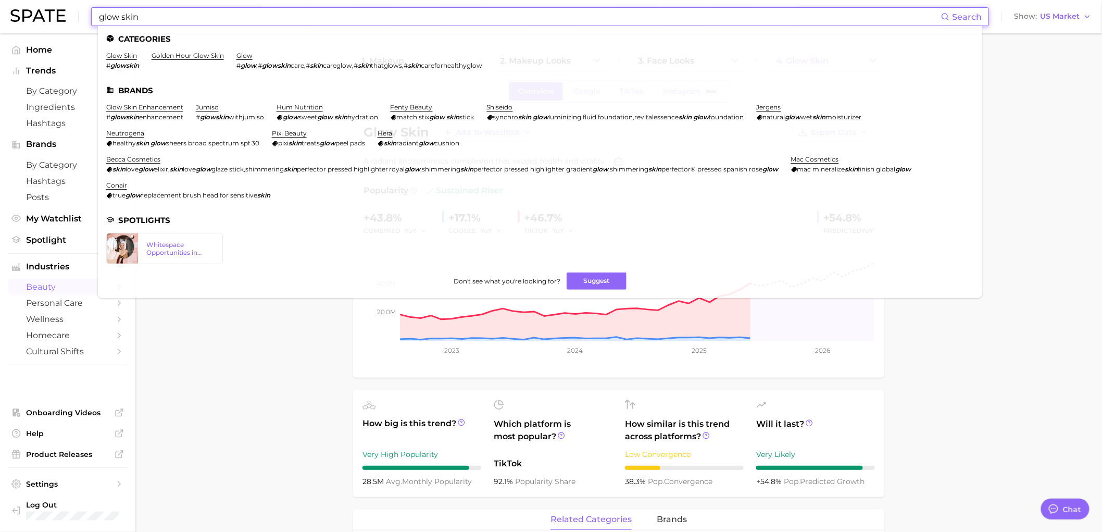
drag, startPoint x: 453, startPoint y: 24, endPoint x: 4, endPoint y: 27, distance: 449.1
click at [5, 28] on header "glow skin Search Categories glow skin # glowskin golden hour glow skin glow # g…" at bounding box center [551, 16] width 1102 height 33
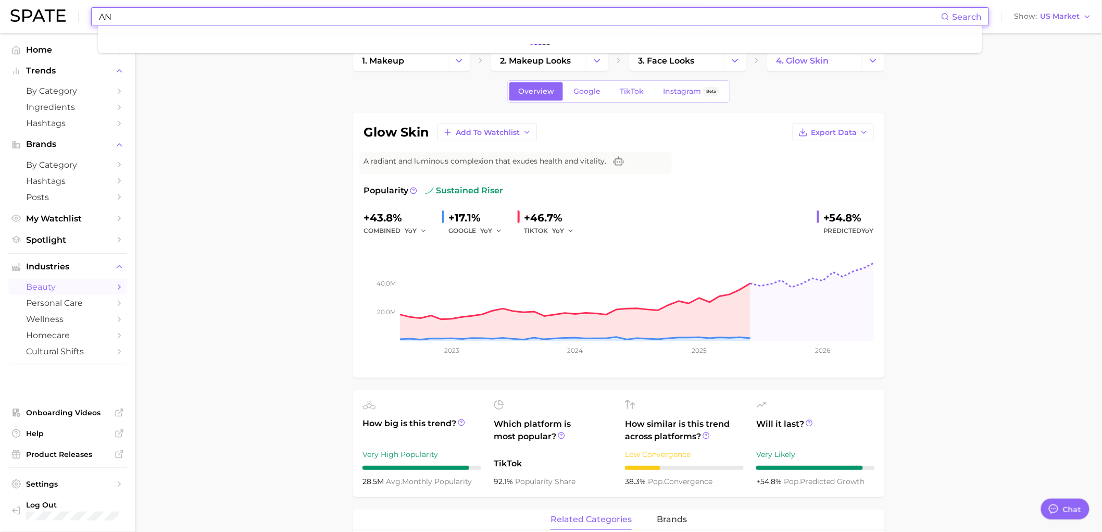
type input "A"
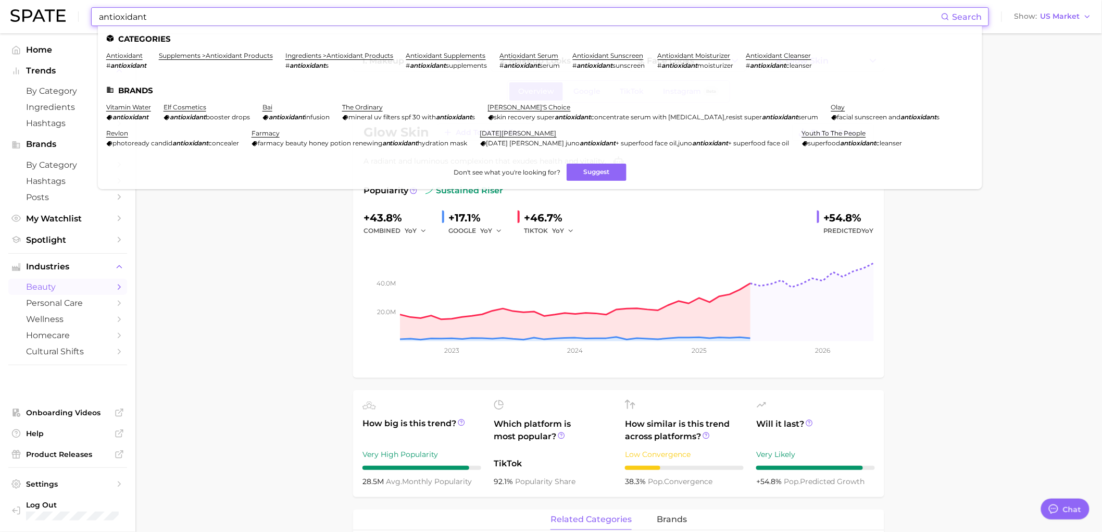
click at [681, 61] on em "antioxidant" at bounding box center [680, 65] width 36 height 8
click at [684, 58] on link "antioxidant moisturizer" at bounding box center [694, 56] width 73 height 8
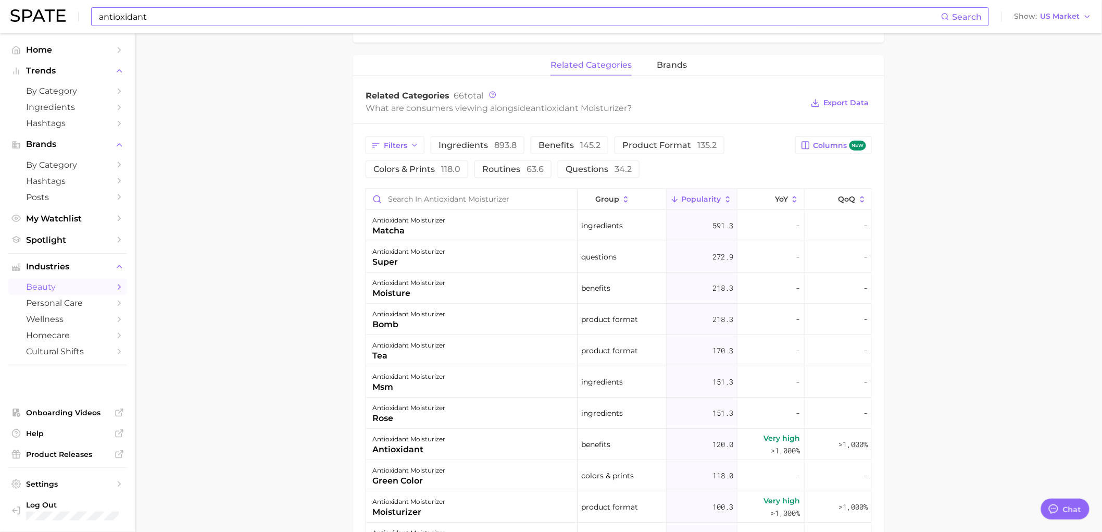
scroll to position [463, 0]
click at [671, 61] on span "brands" at bounding box center [672, 64] width 30 height 9
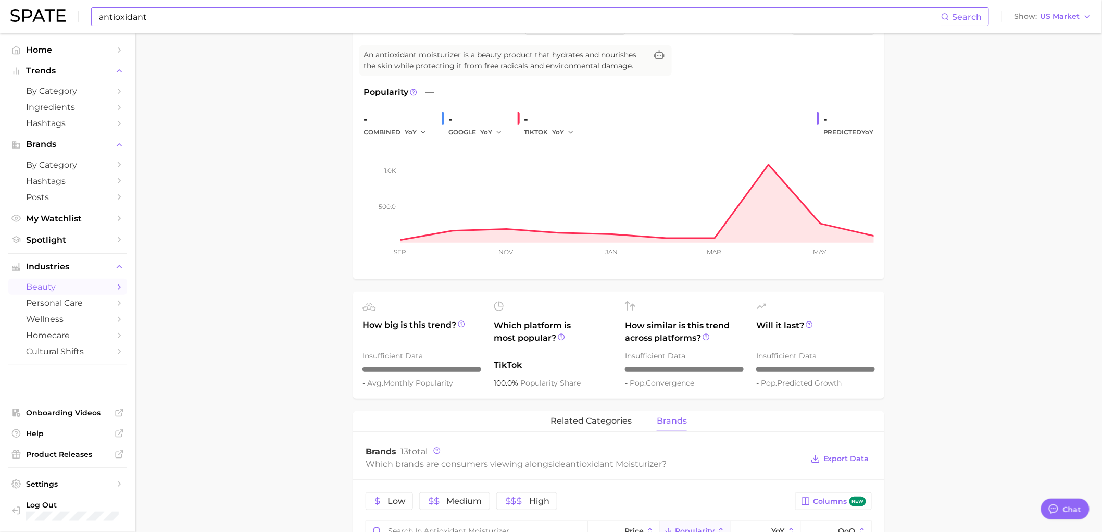
scroll to position [0, 0]
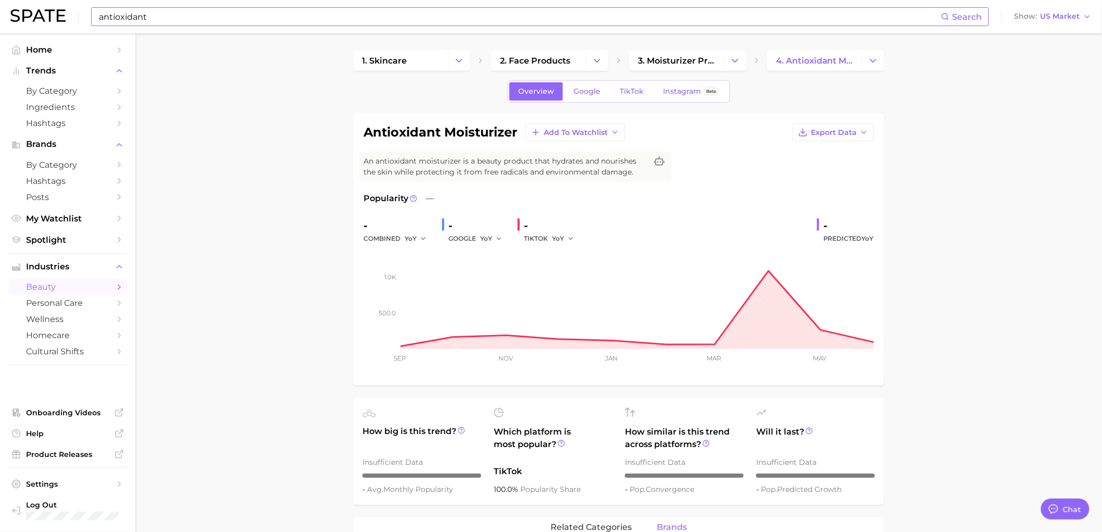
click at [221, 21] on input "antioxidant" at bounding box center [519, 17] width 843 height 18
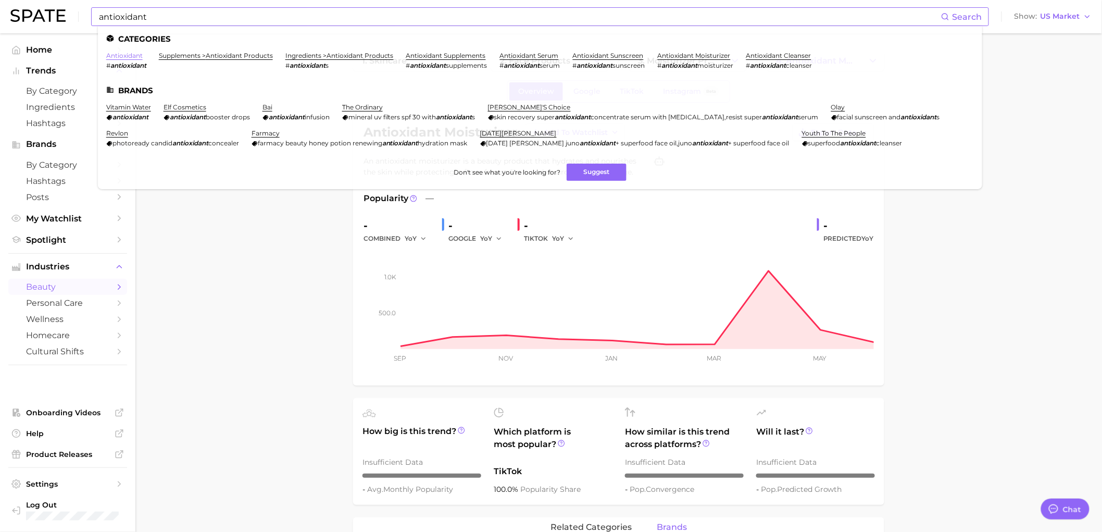
click at [133, 58] on link "antioxidant" at bounding box center [124, 56] width 36 height 8
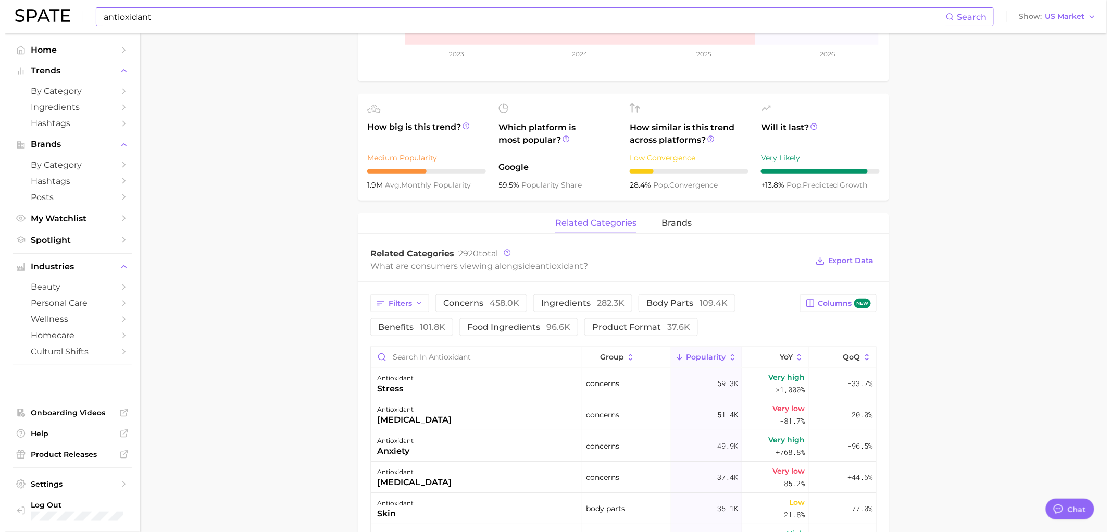
scroll to position [463, 0]
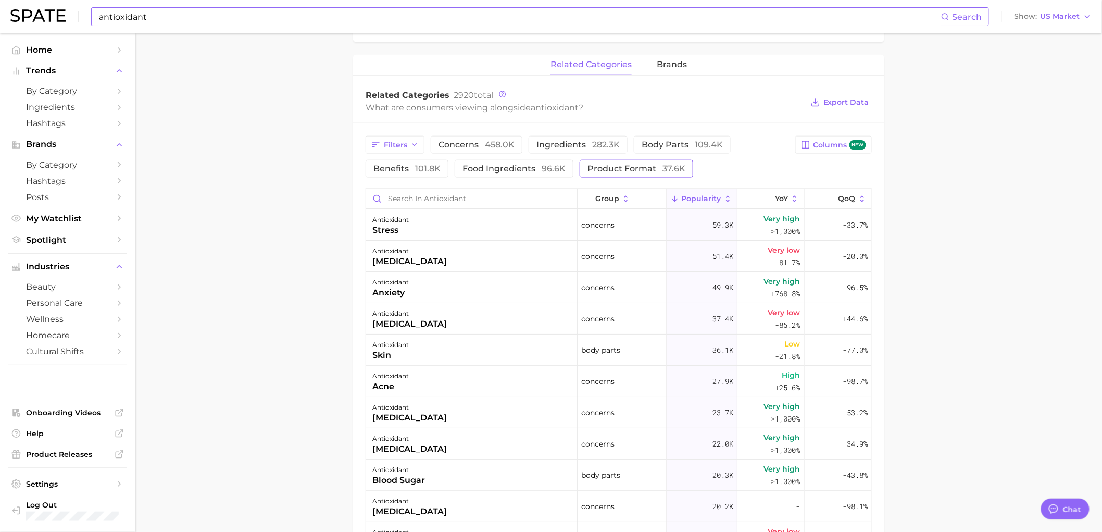
click at [610, 171] on span "product format 37.6k" at bounding box center [637, 169] width 98 height 8
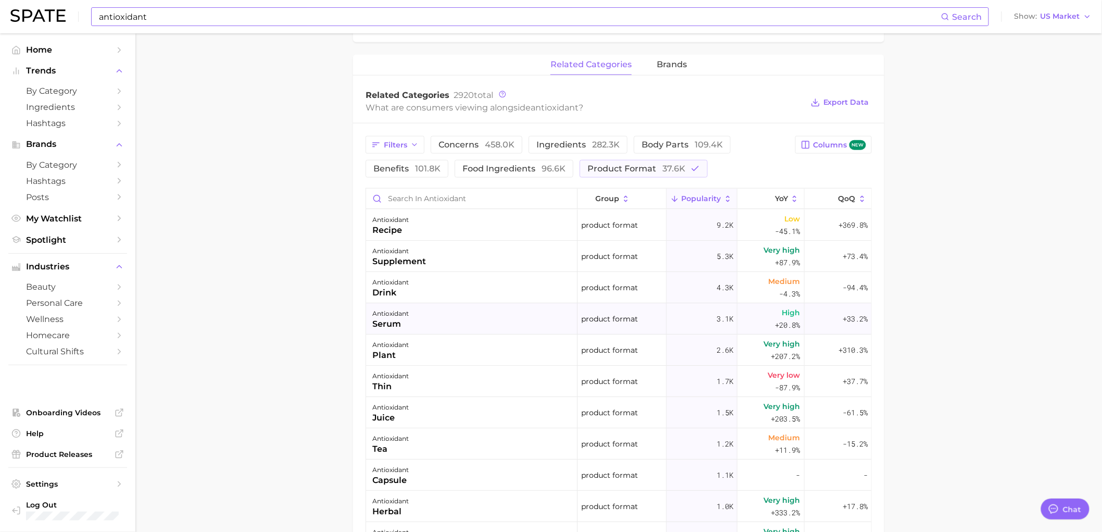
click at [424, 320] on div "antioxidant serum" at bounding box center [472, 318] width 212 height 31
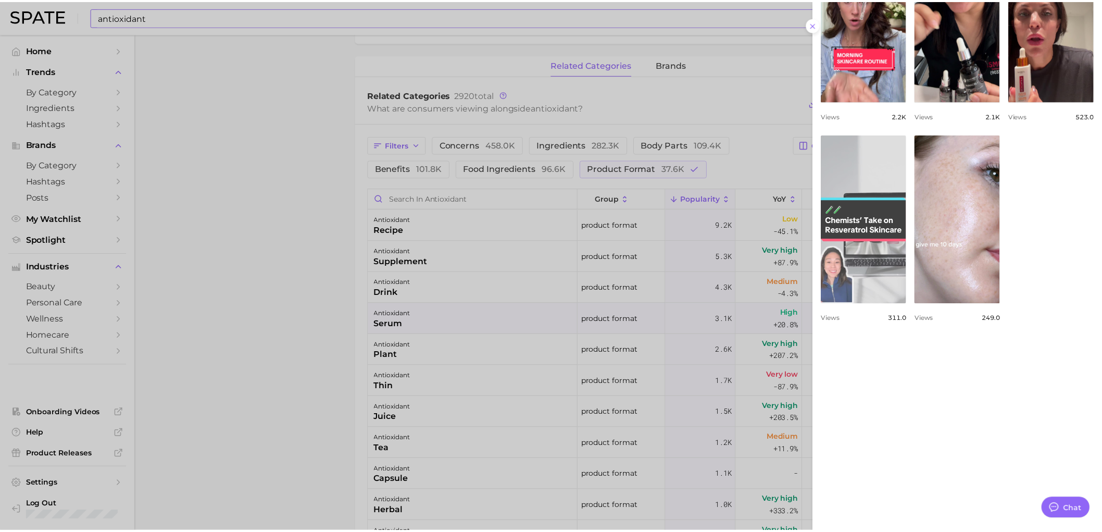
scroll to position [598, 0]
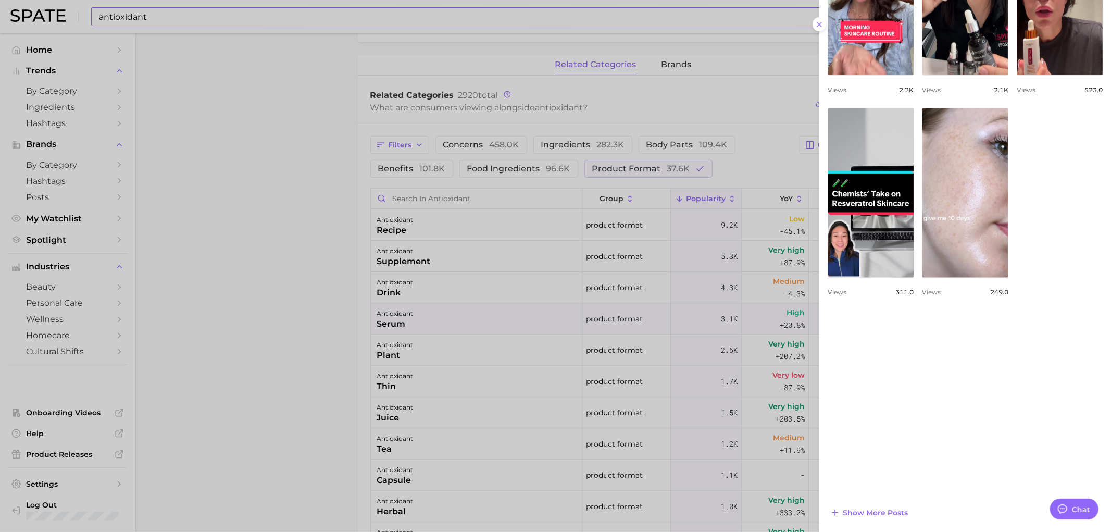
click at [277, 392] on div at bounding box center [555, 266] width 1111 height 532
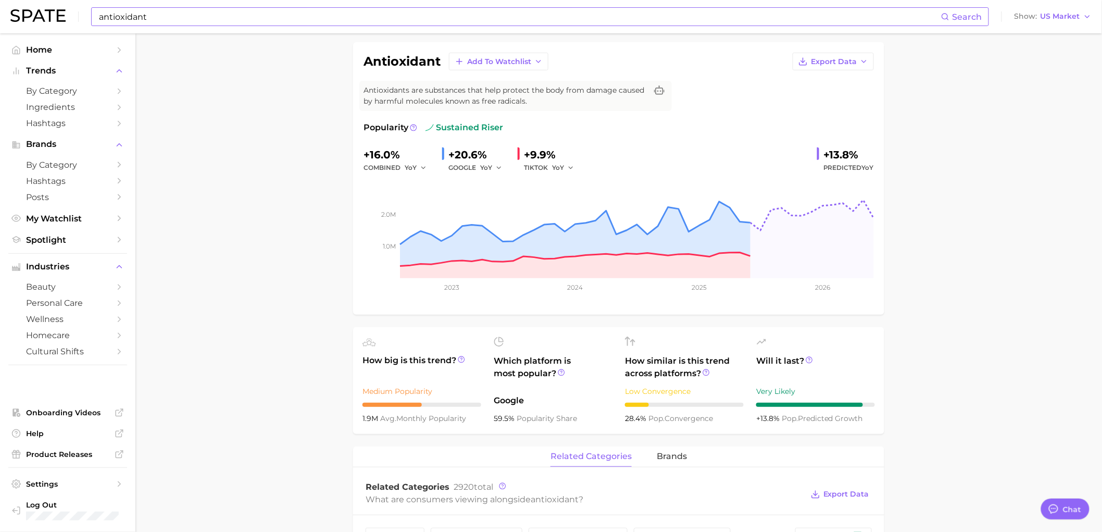
scroll to position [0, 0]
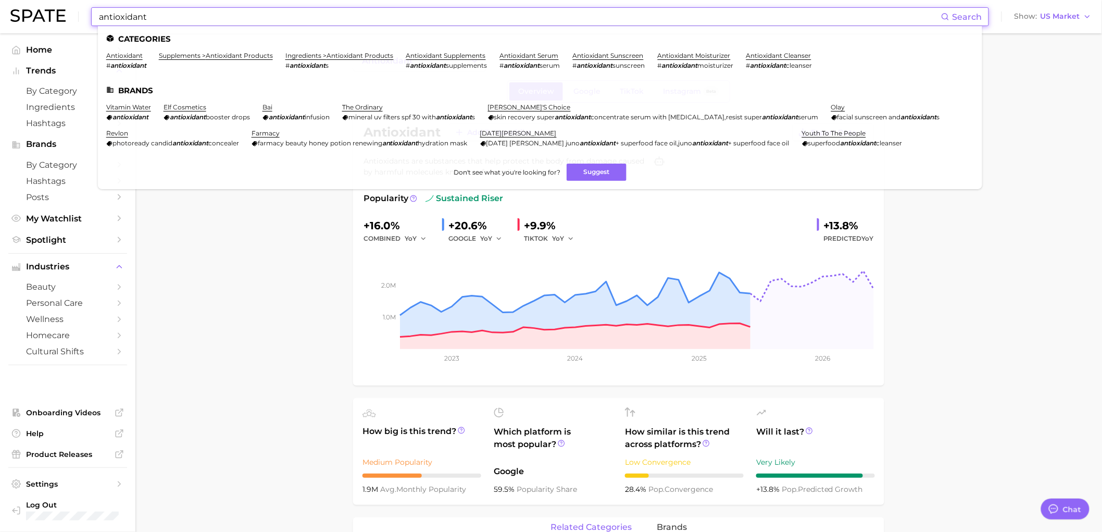
click at [233, 23] on input "antioxidant" at bounding box center [519, 17] width 843 height 18
drag, startPoint x: 264, startPoint y: 18, endPoint x: 0, endPoint y: 11, distance: 263.7
click at [0, 11] on header "antioxidant Search Categories antioxidant # antioxidant supplements > antioxida…" at bounding box center [551, 16] width 1102 height 33
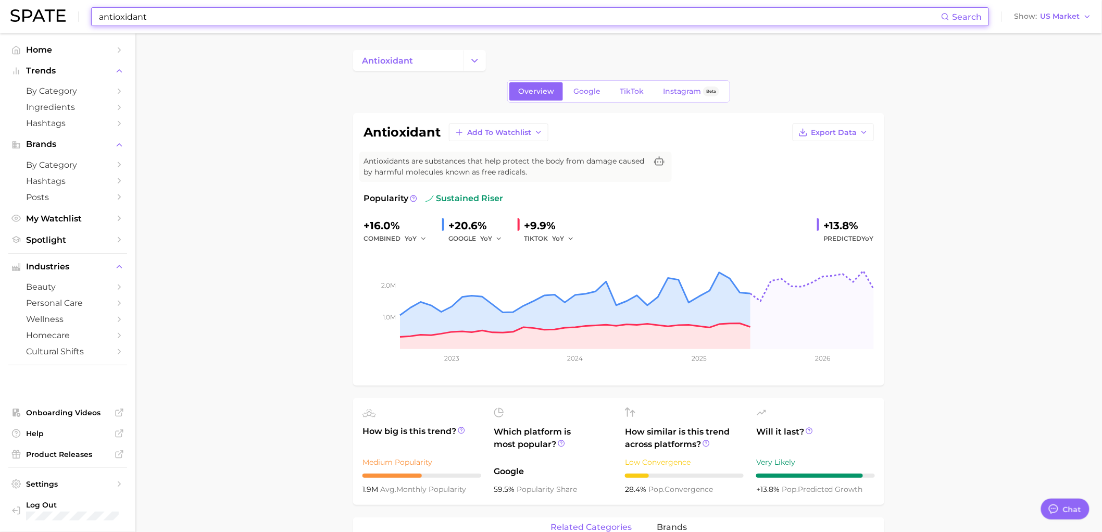
type input "d"
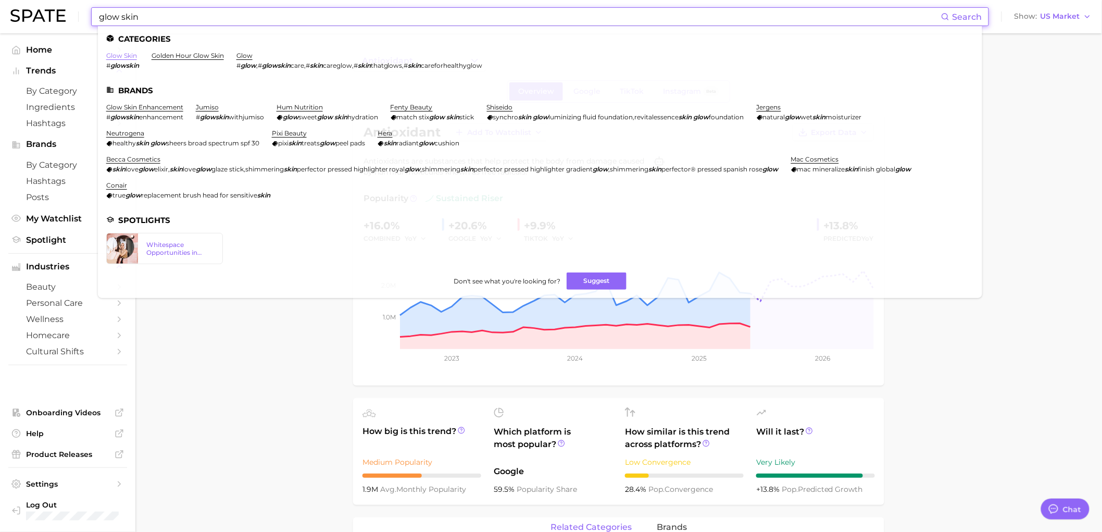
click at [131, 55] on link "glow skin" at bounding box center [121, 56] width 31 height 8
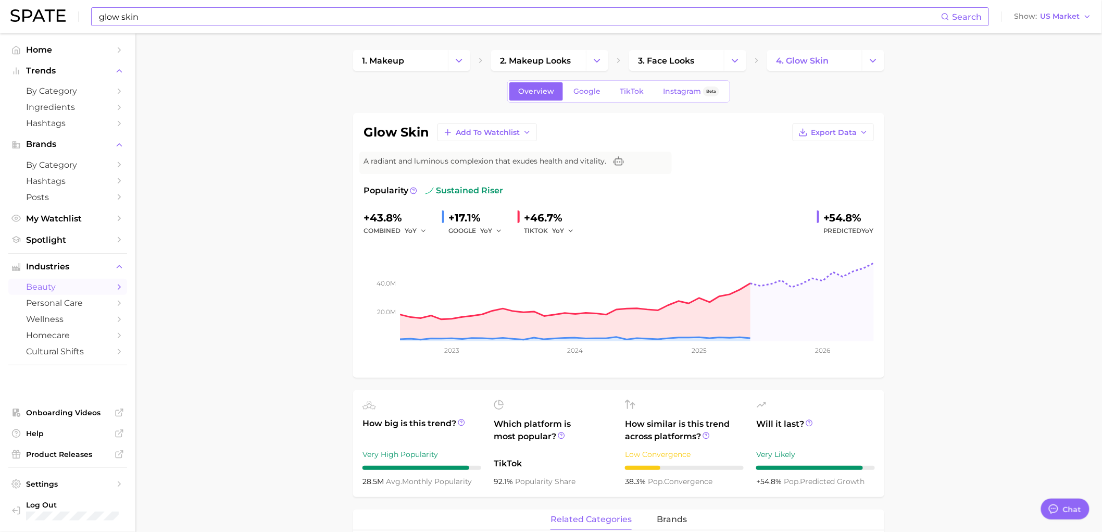
scroll to position [231, 0]
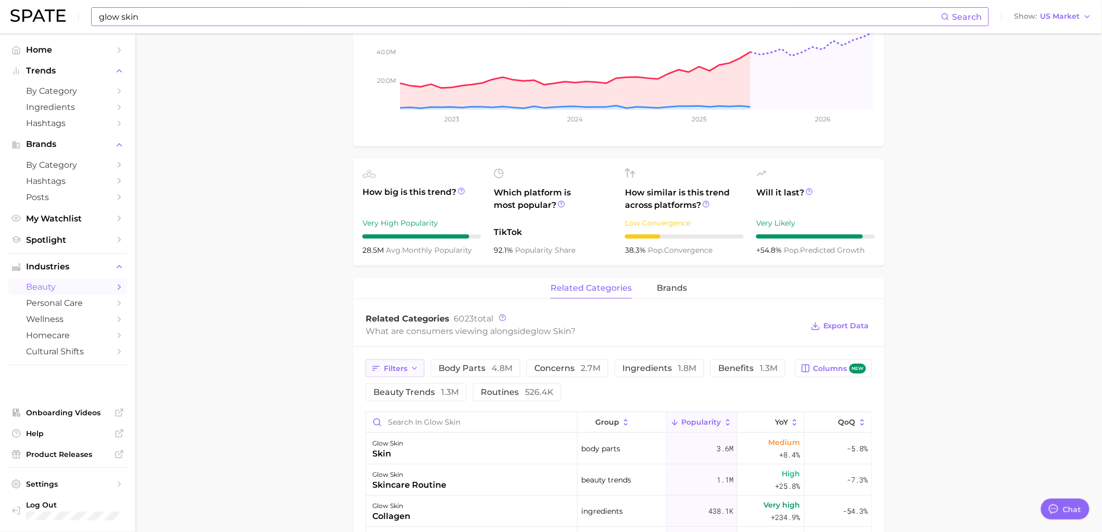
click at [403, 376] on button "Filters" at bounding box center [395, 368] width 59 height 18
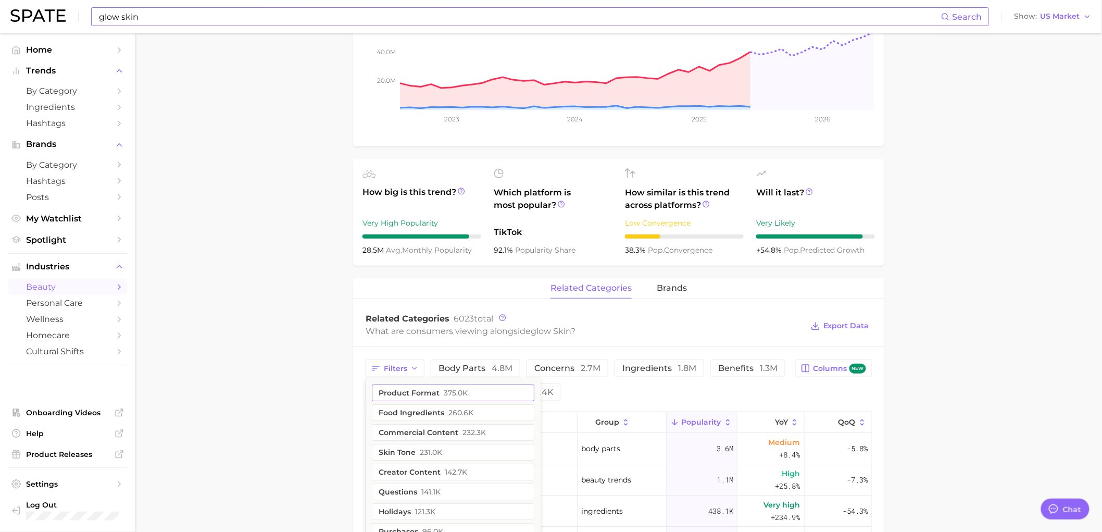
click at [404, 390] on button "product format 375.0k" at bounding box center [453, 392] width 163 height 17
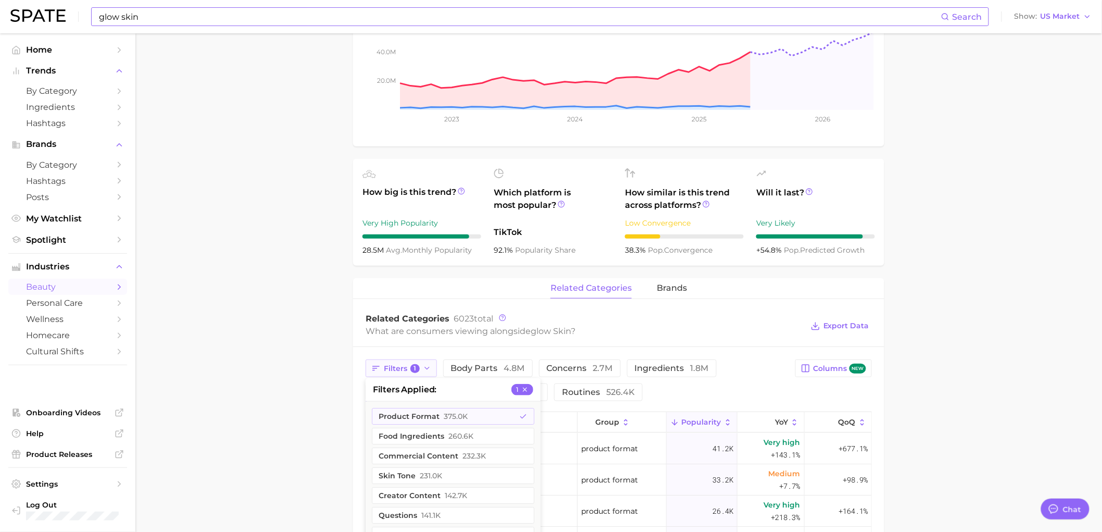
click at [404, 368] on span "Filters 1" at bounding box center [402, 368] width 36 height 9
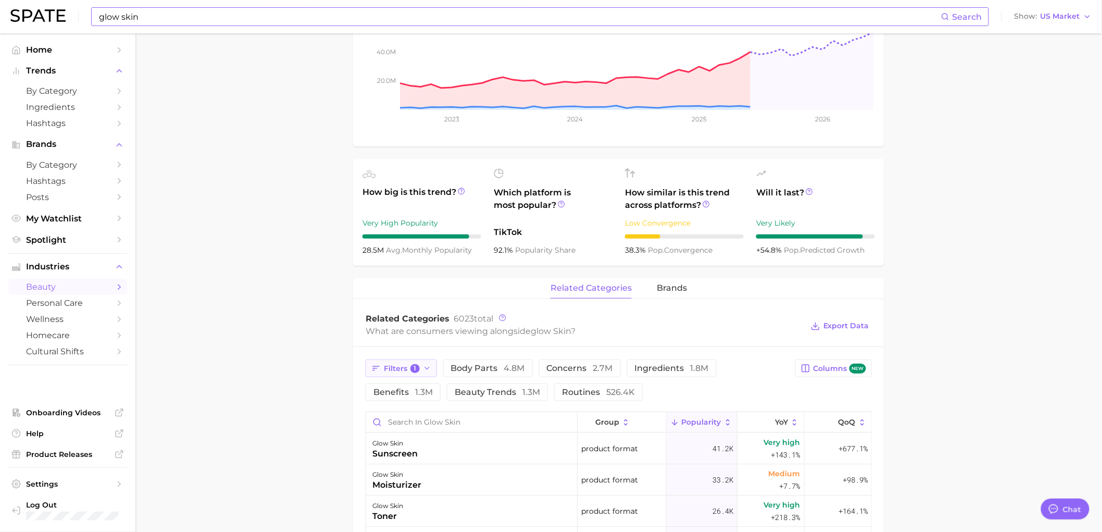
click at [407, 368] on span "Filters 1" at bounding box center [402, 368] width 36 height 9
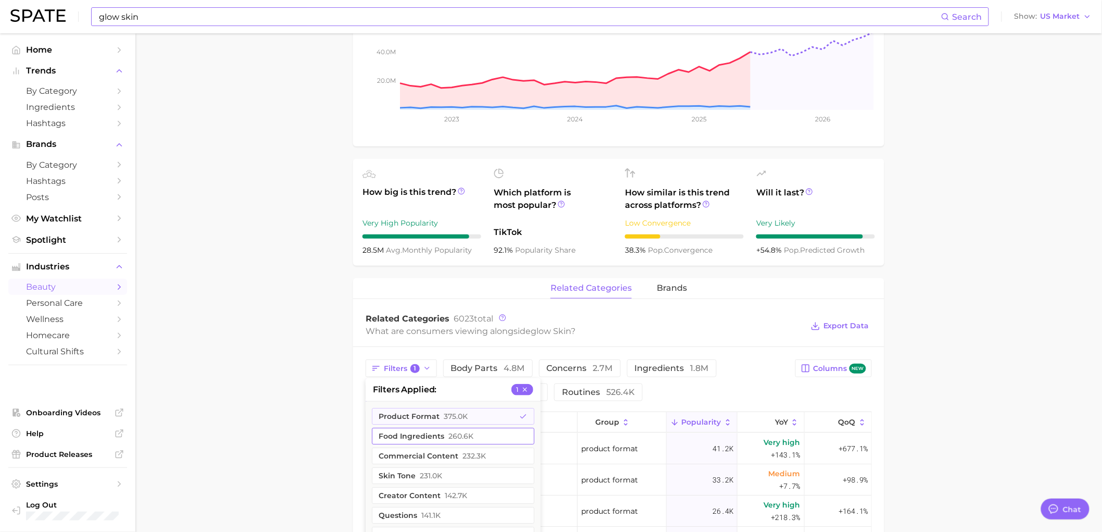
click at [414, 414] on button "product format 375.0k" at bounding box center [453, 416] width 163 height 17
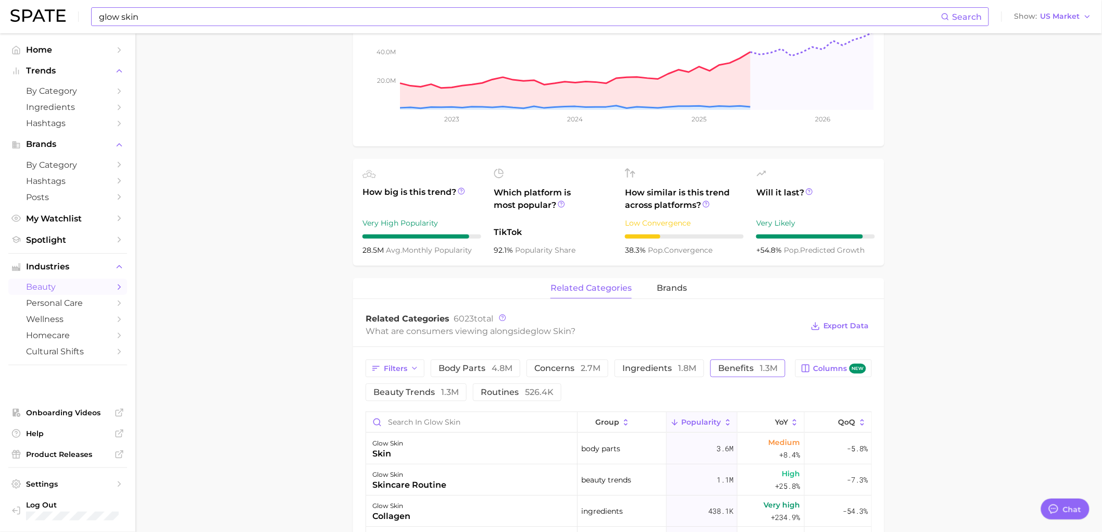
click at [733, 370] on span "benefits 1.3m" at bounding box center [747, 368] width 59 height 8
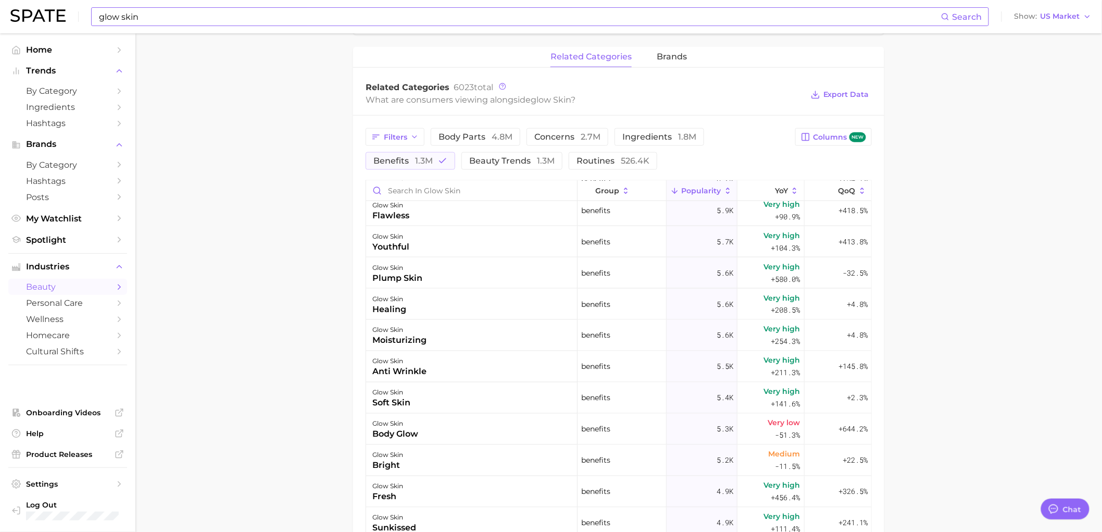
scroll to position [0, 0]
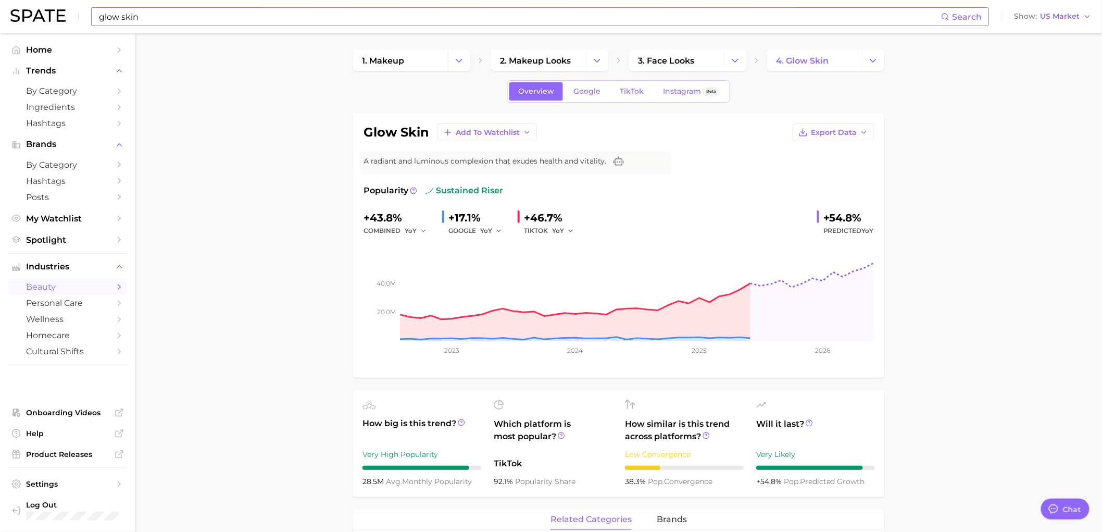
click at [217, 7] on div "glow skin Search" at bounding box center [540, 16] width 898 height 19
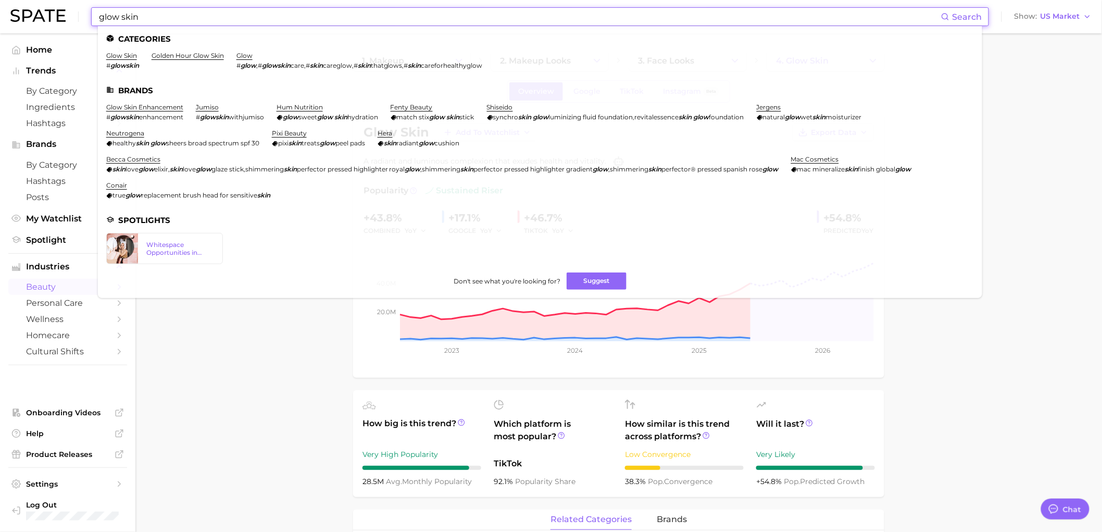
drag, startPoint x: 215, startPoint y: 13, endPoint x: 0, endPoint y: 16, distance: 215.2
click at [0, 19] on header "glow skin Search Categories glow skin # glowskin golden hour glow skin glow # g…" at bounding box center [551, 16] width 1102 height 33
type input "ㅇ"
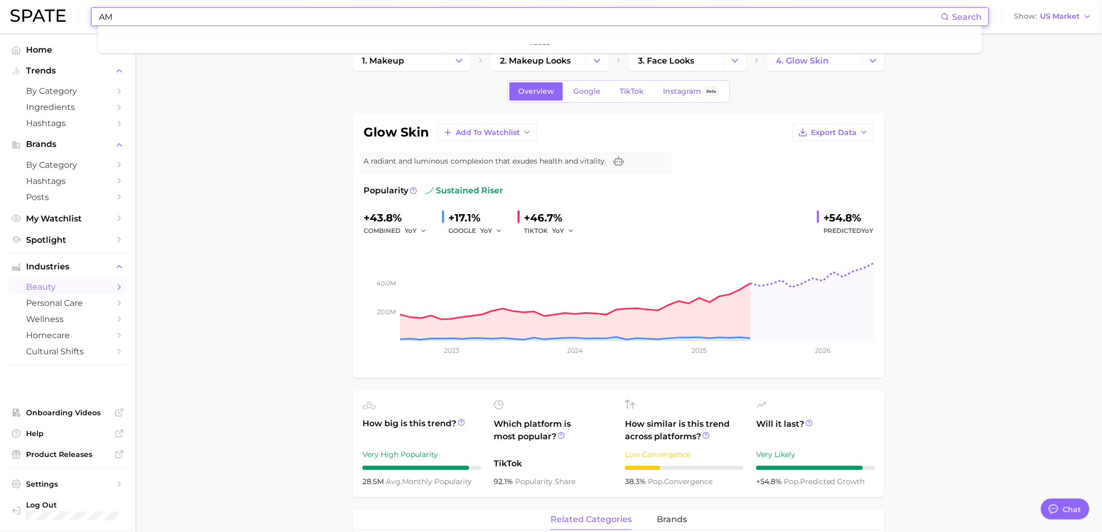
type input "A"
type input "antioxidant"
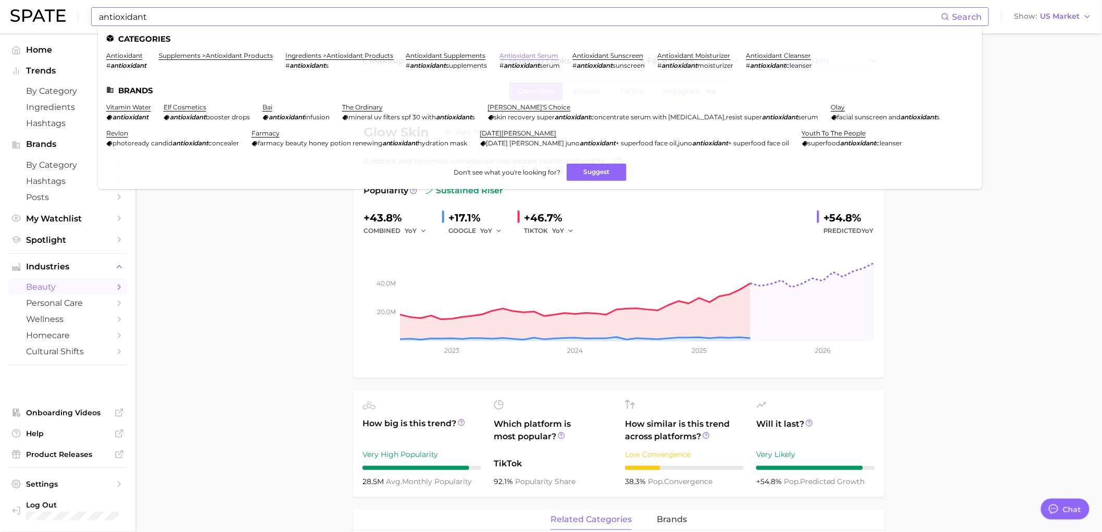
click at [543, 56] on link "antioxidant serum" at bounding box center [529, 56] width 59 height 8
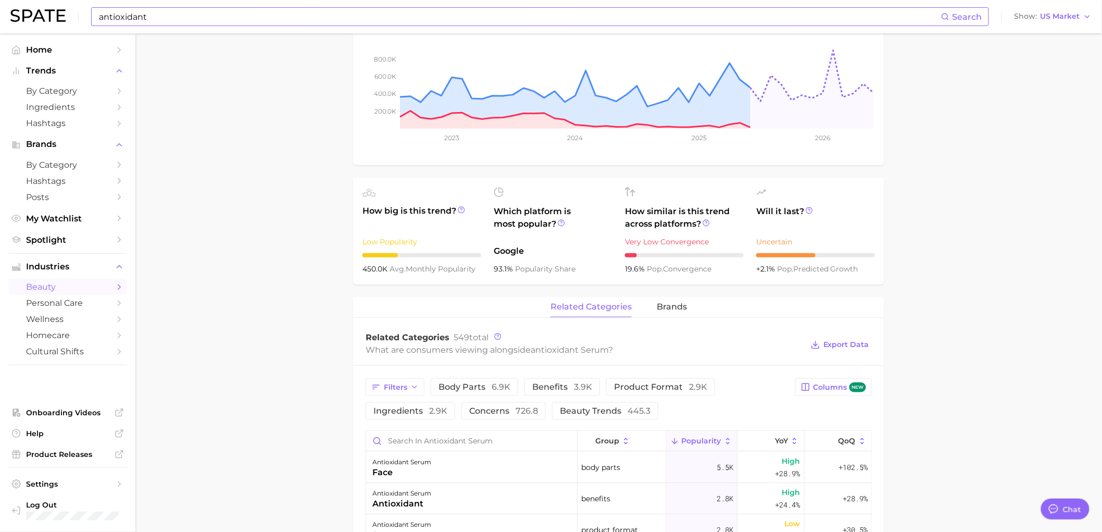
scroll to position [463, 0]
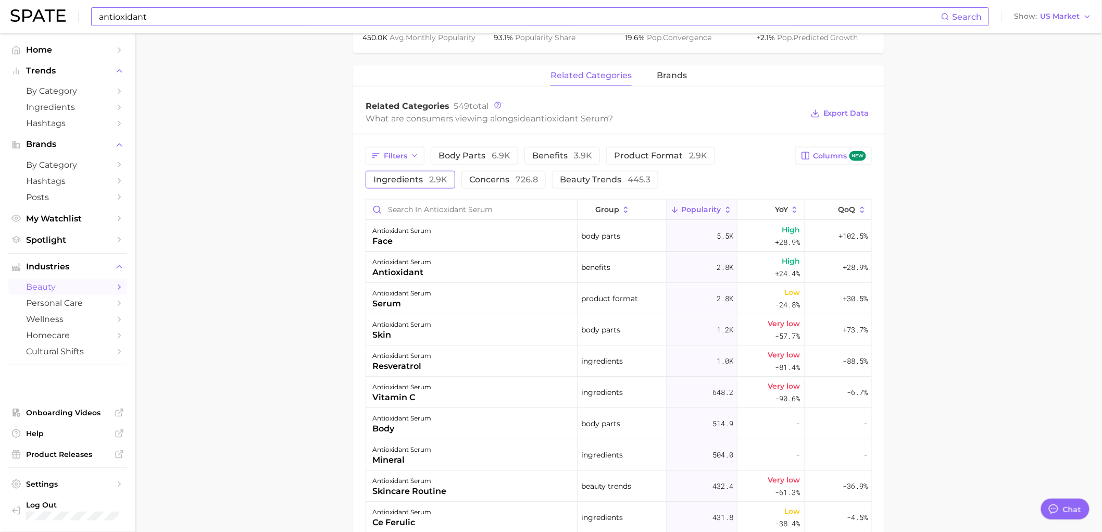
click at [392, 179] on span "ingredients 2.9k" at bounding box center [411, 180] width 74 height 8
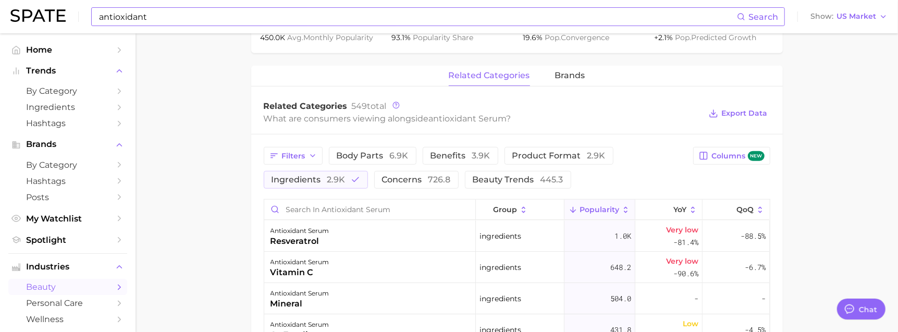
type textarea "x"
